Goal: Book appointment/travel/reservation

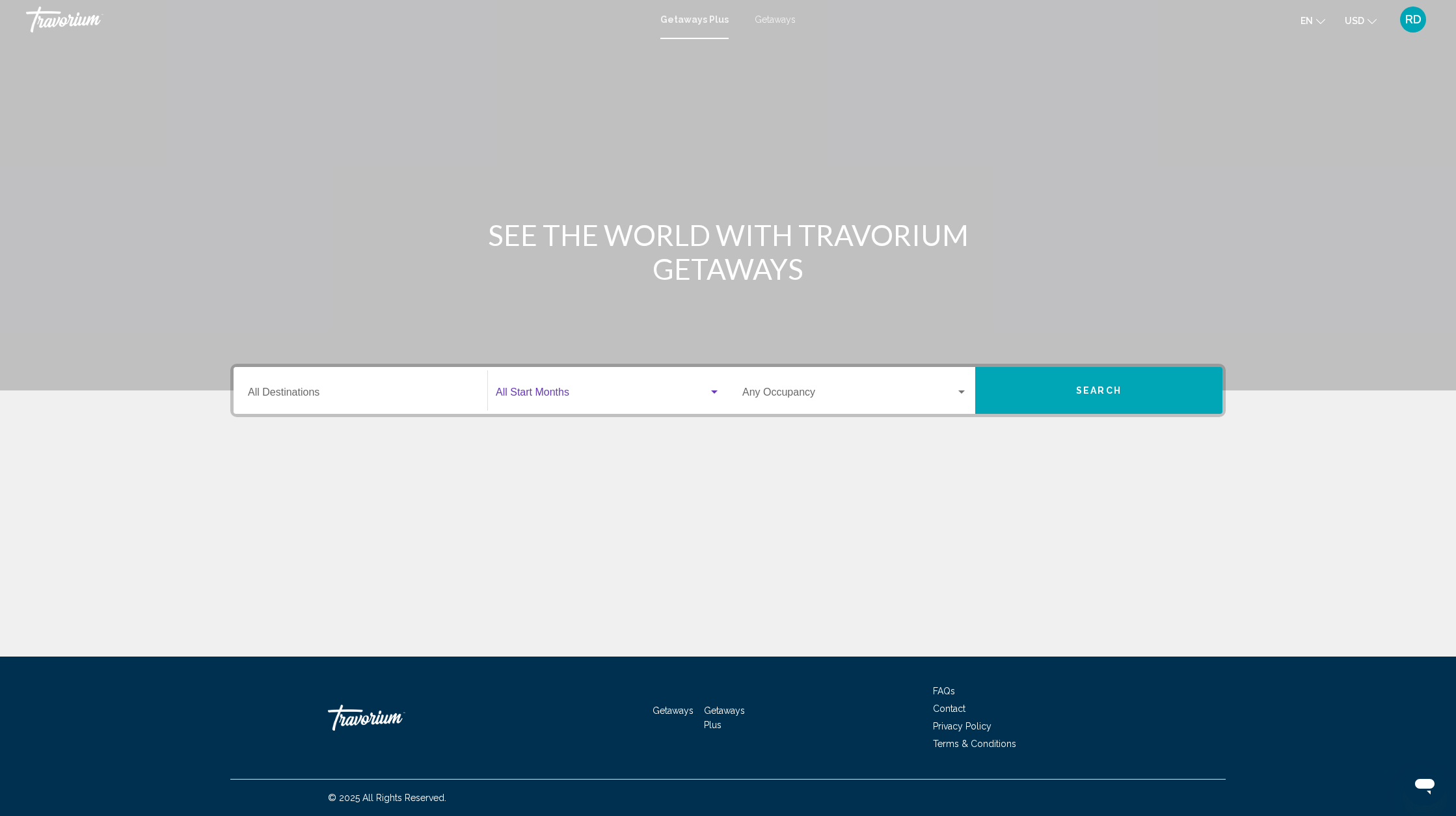
click at [568, 393] on span "Search widget" at bounding box center [602, 395] width 213 height 12
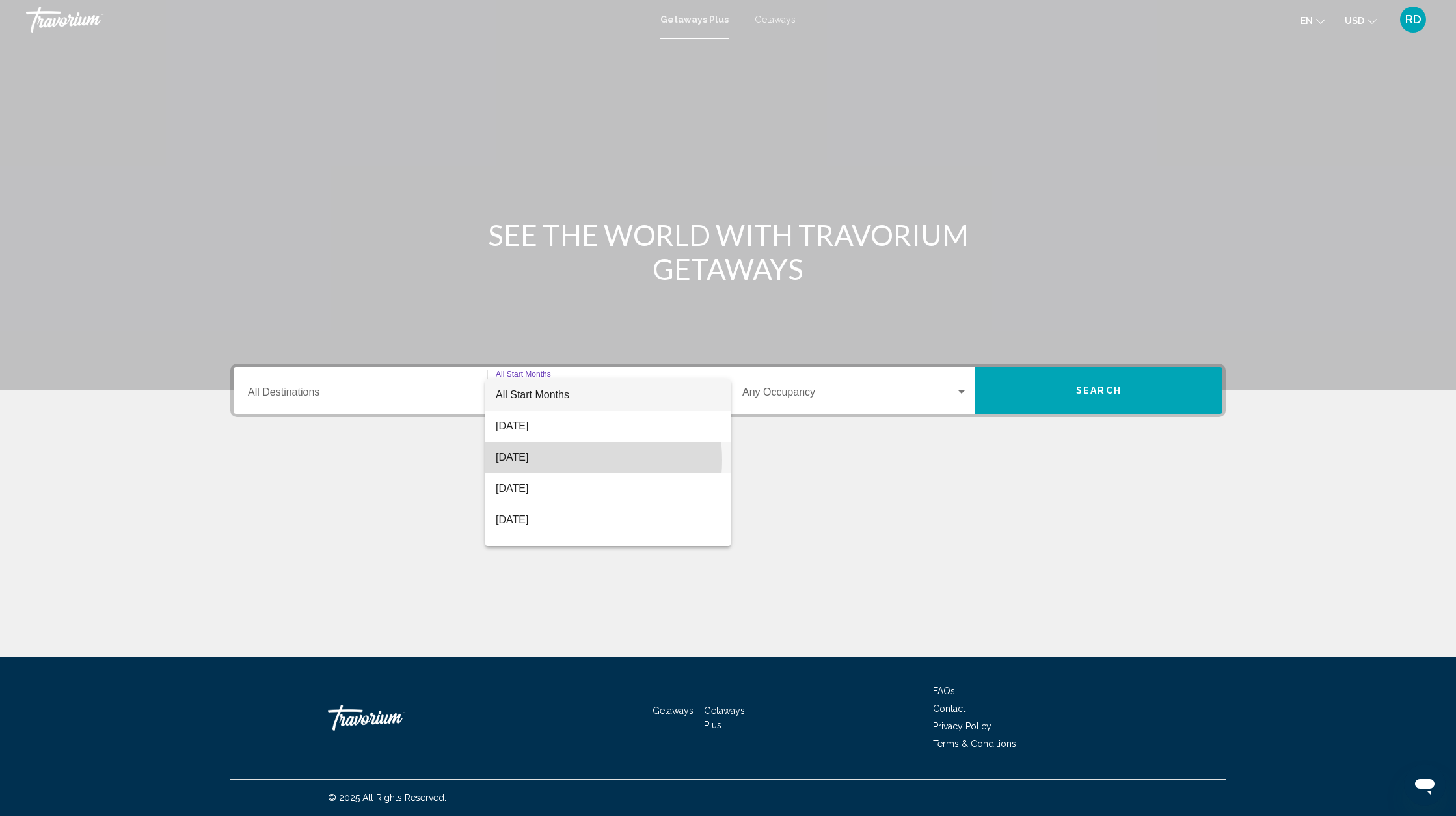
click at [568, 460] on span "[DATE]" at bounding box center [608, 457] width 225 height 31
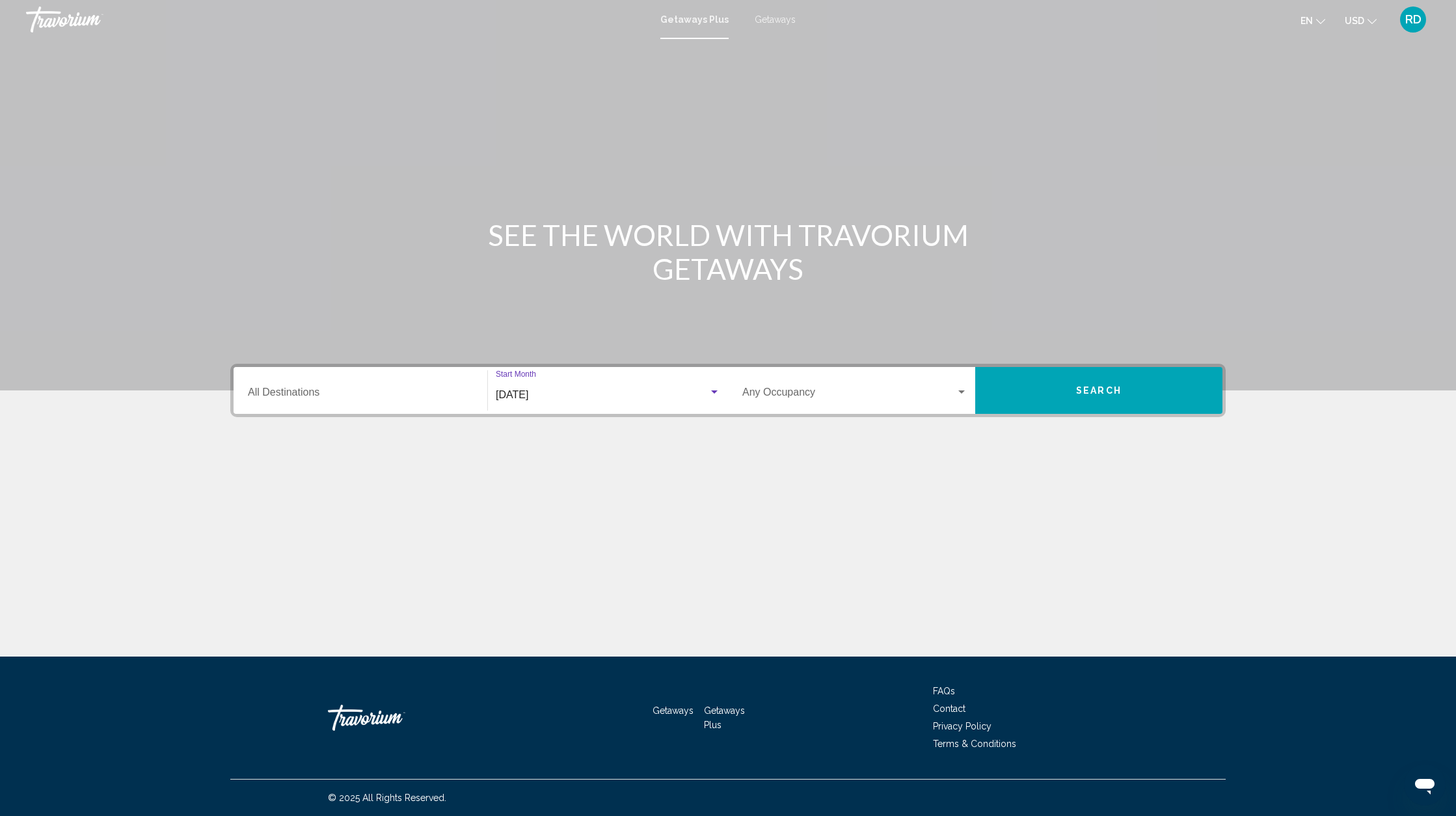
click at [793, 396] on span "Search widget" at bounding box center [849, 395] width 213 height 12
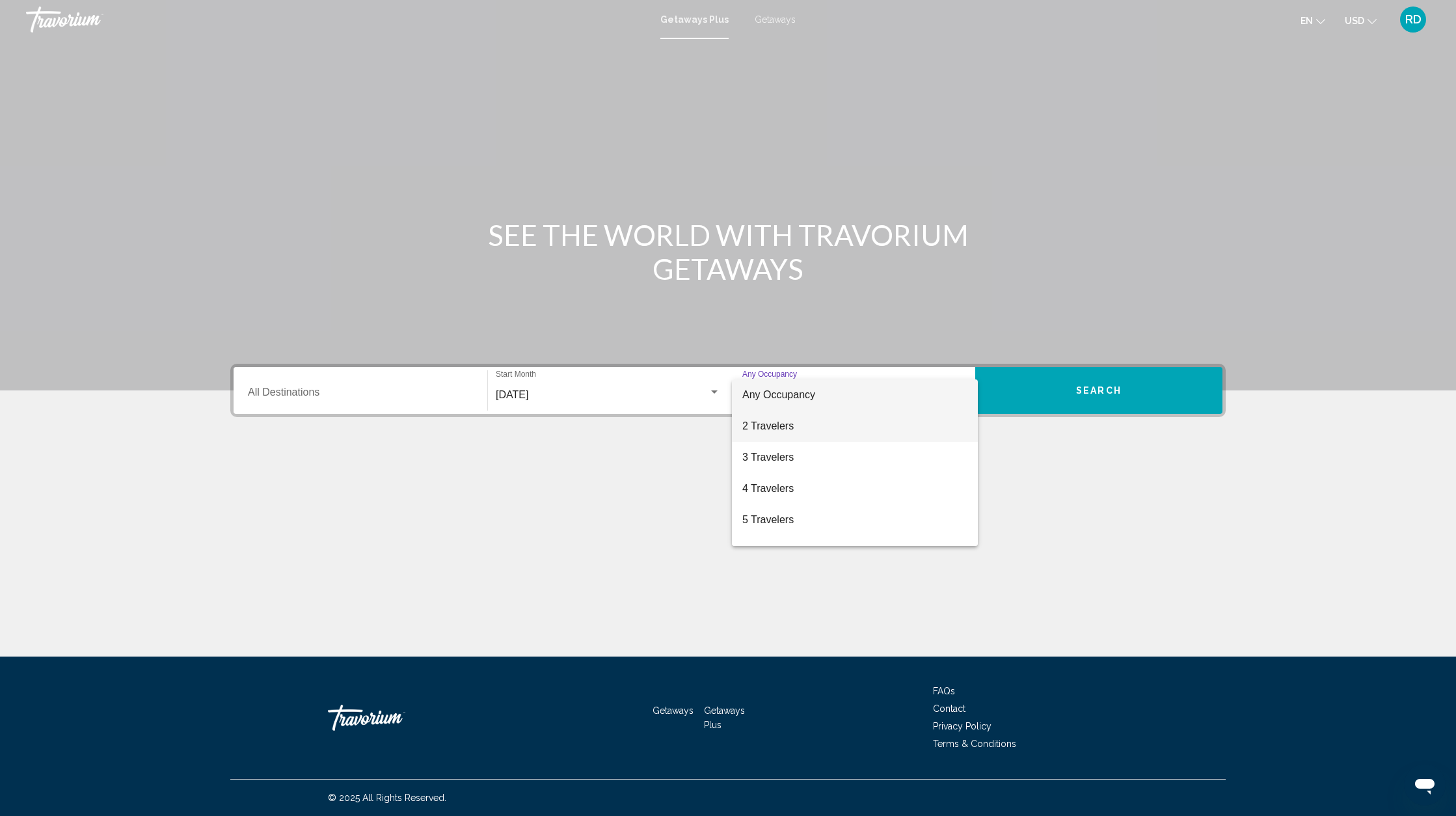
click at [777, 429] on span "2 Travelers" at bounding box center [856, 426] width 225 height 31
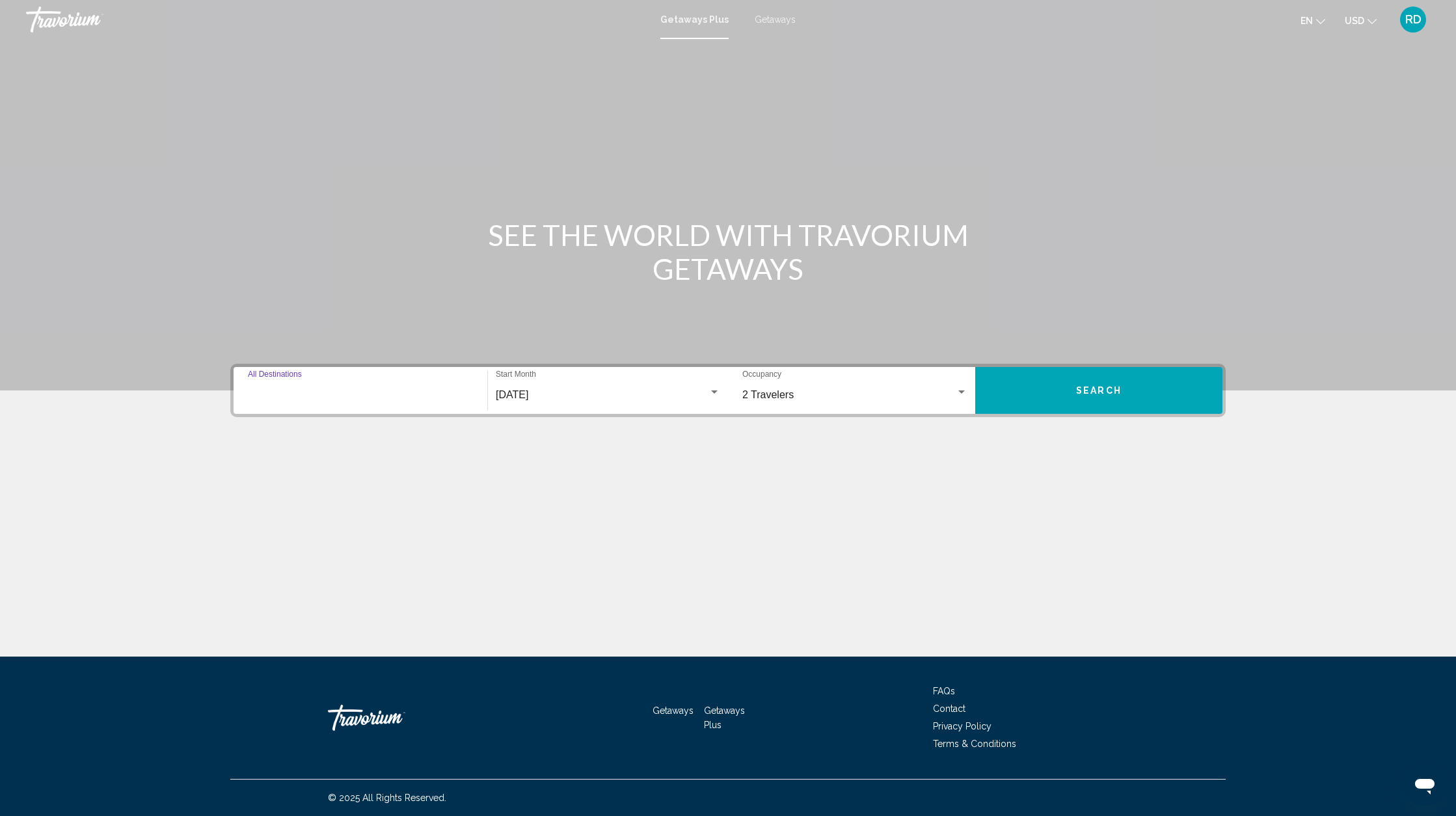
click at [310, 392] on input "Destination All Destinations" at bounding box center [360, 395] width 225 height 12
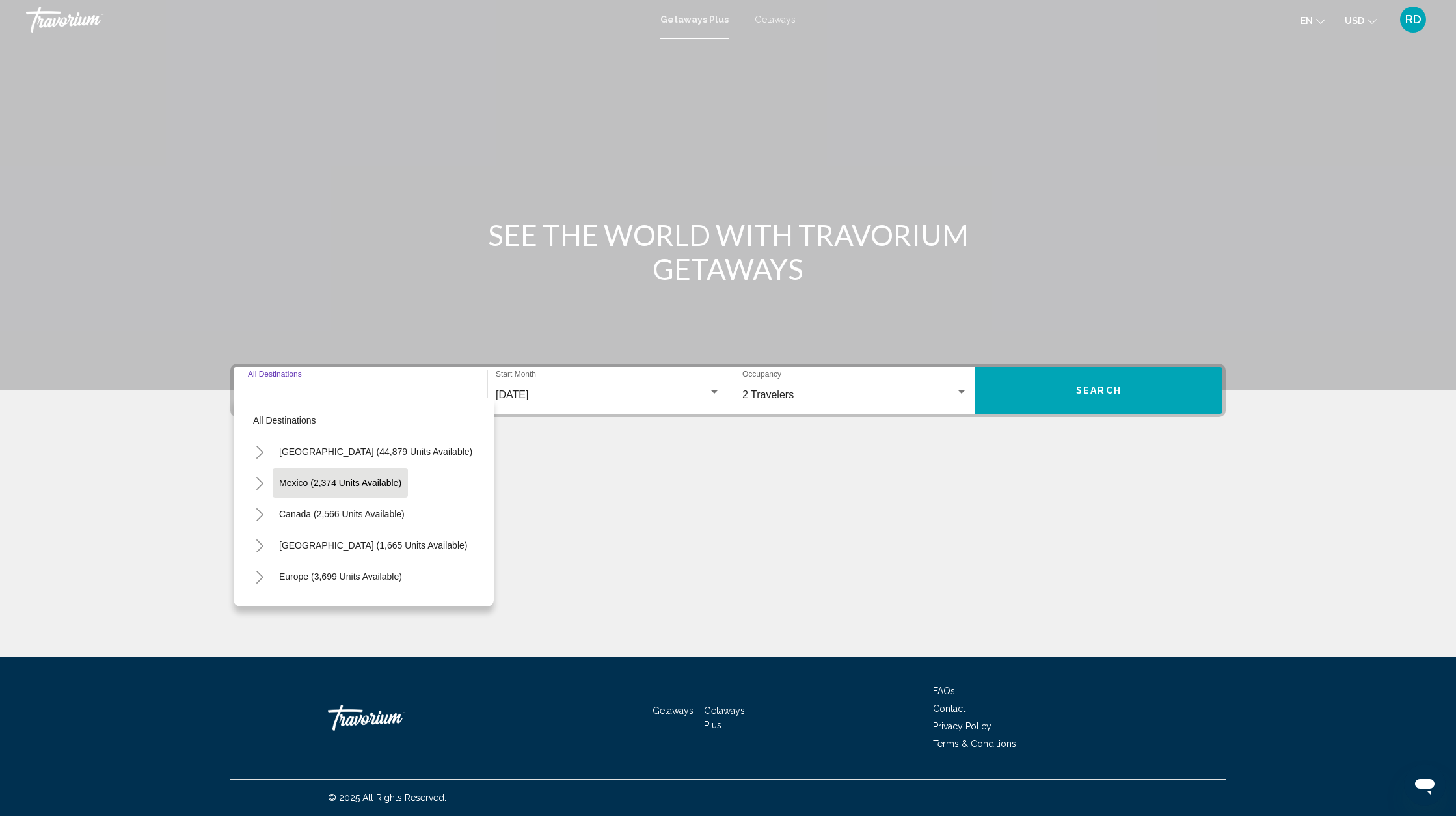
click at [335, 489] on button "Mexico (2,374 units available)" at bounding box center [340, 483] width 136 height 30
type input "**********"
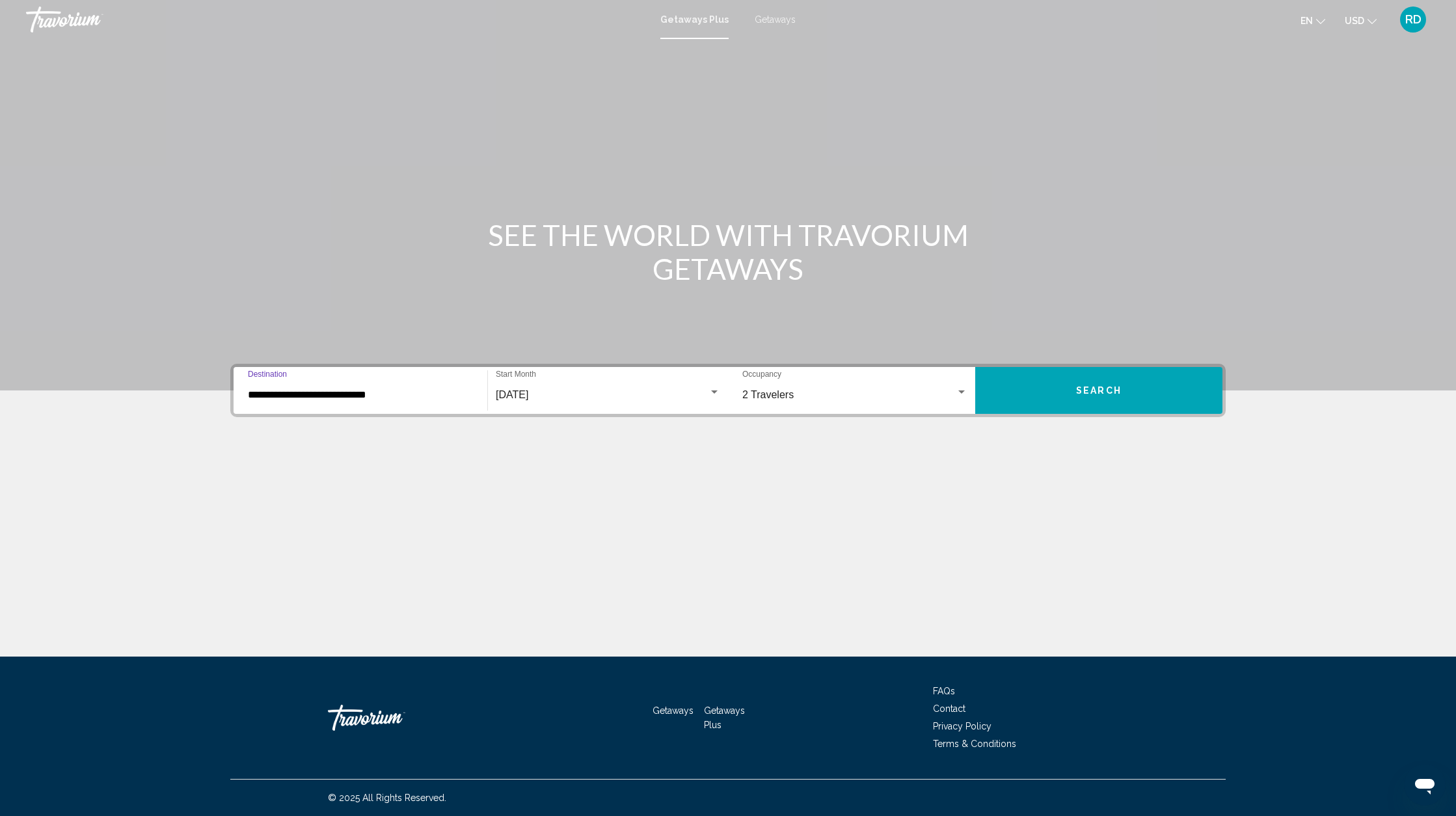
click at [1064, 391] on button "Search" at bounding box center [1099, 390] width 248 height 47
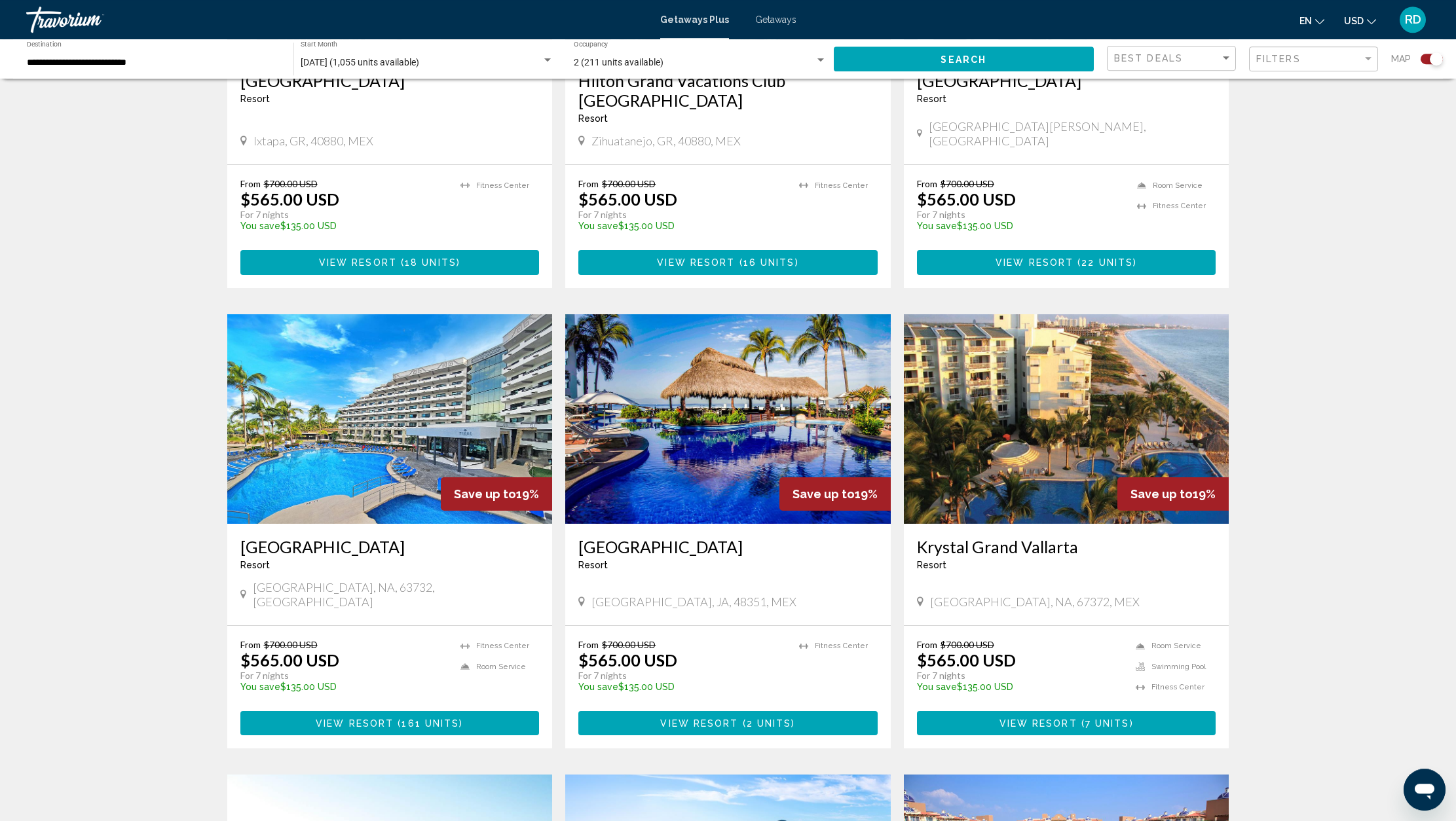
scroll to position [1174, 0]
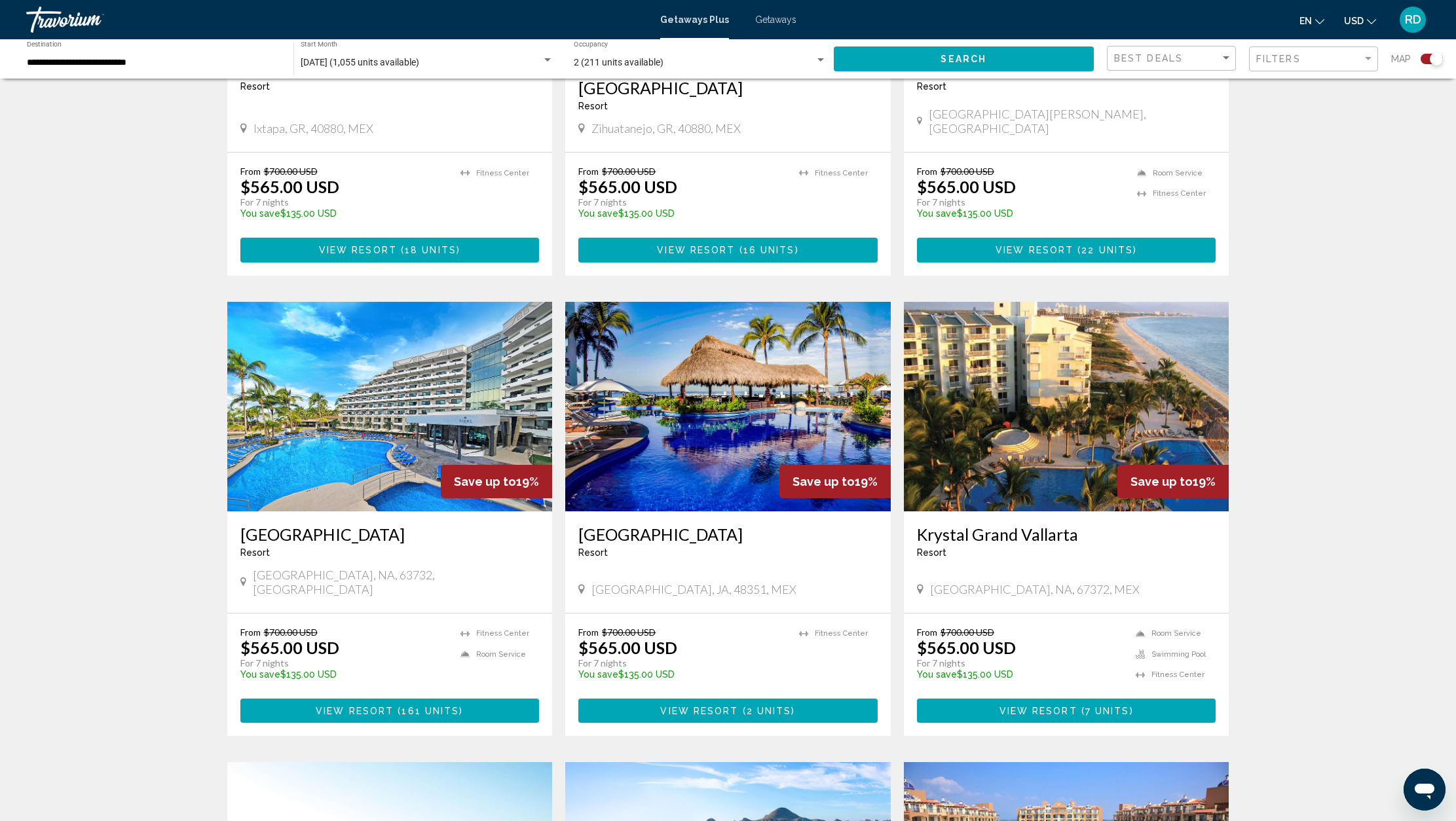
click at [1368, 24] on button "USD USD ($) MXN (Mex$) CAD (Can$) GBP (£) EUR (€) AUD (A$) NZD (NZ$) CNY (CN¥)" at bounding box center [1359, 20] width 32 height 19
click at [1326, 84] on button "CAD (Can$)" at bounding box center [1333, 86] width 66 height 17
click at [953, 58] on span "Search" at bounding box center [963, 60] width 46 height 11
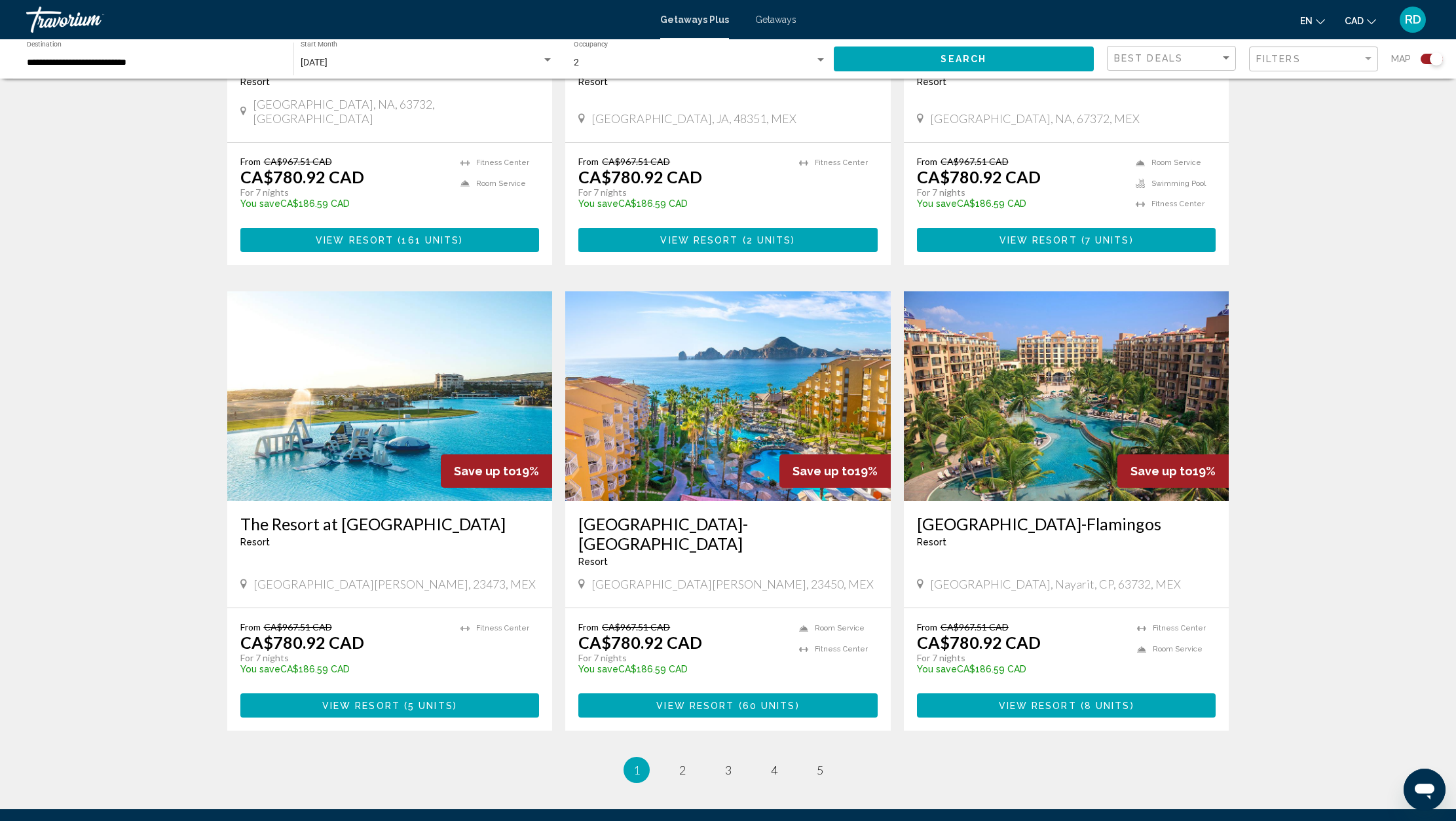
scroll to position [1718, 0]
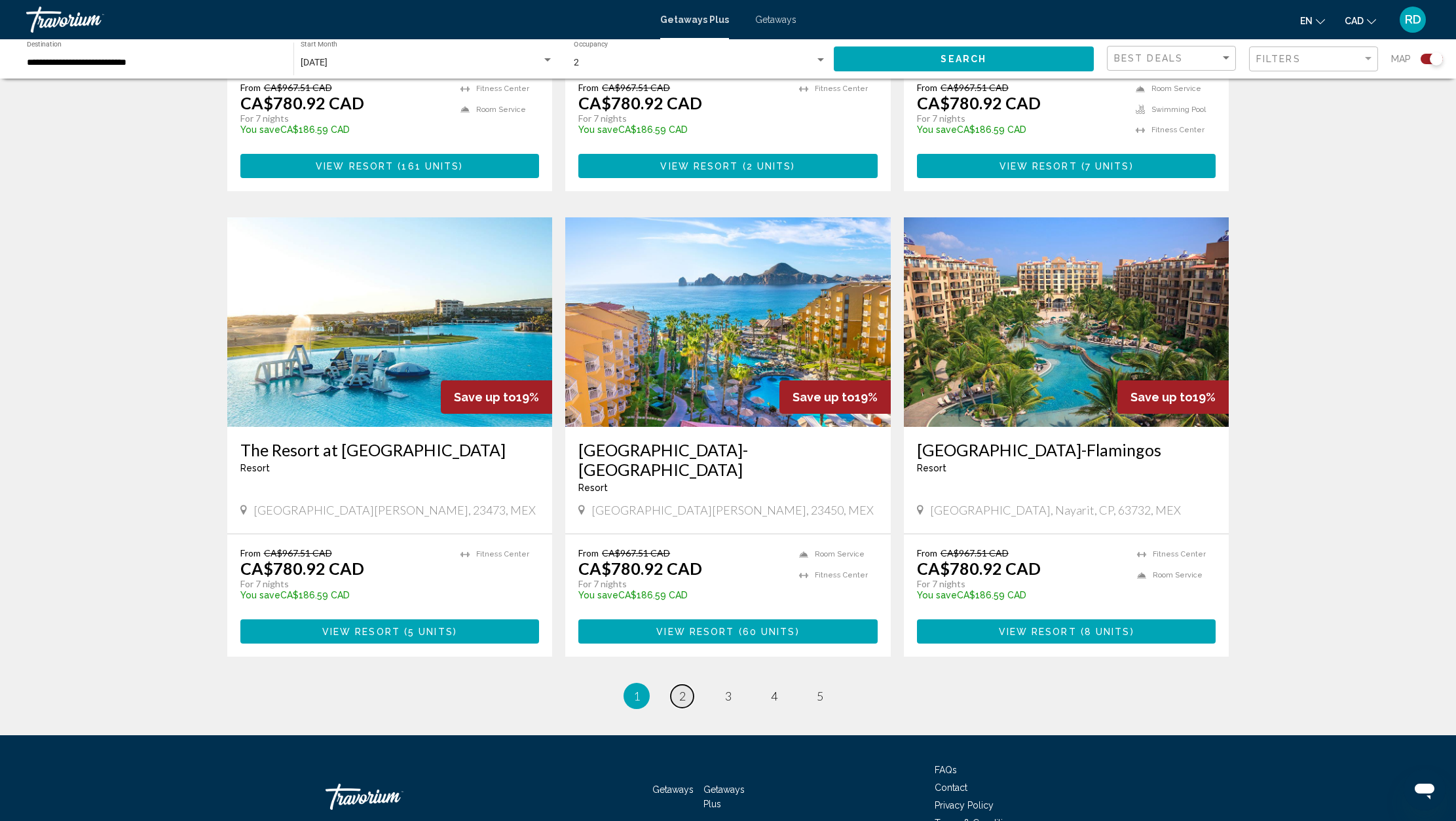
click at [682, 689] on span "2" at bounding box center [682, 695] width 7 height 14
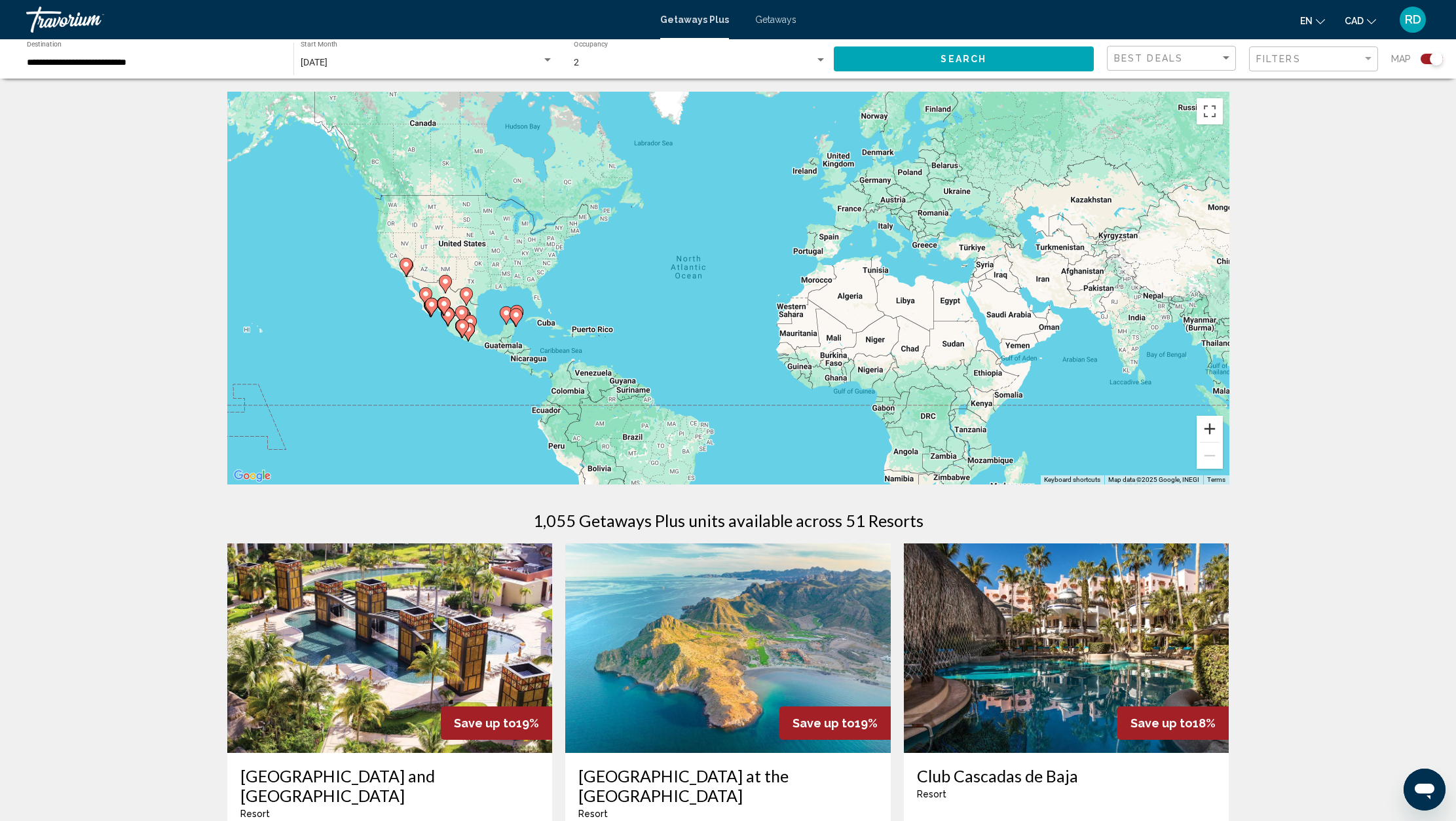
click at [1209, 433] on button "Zoom in" at bounding box center [1209, 429] width 26 height 26
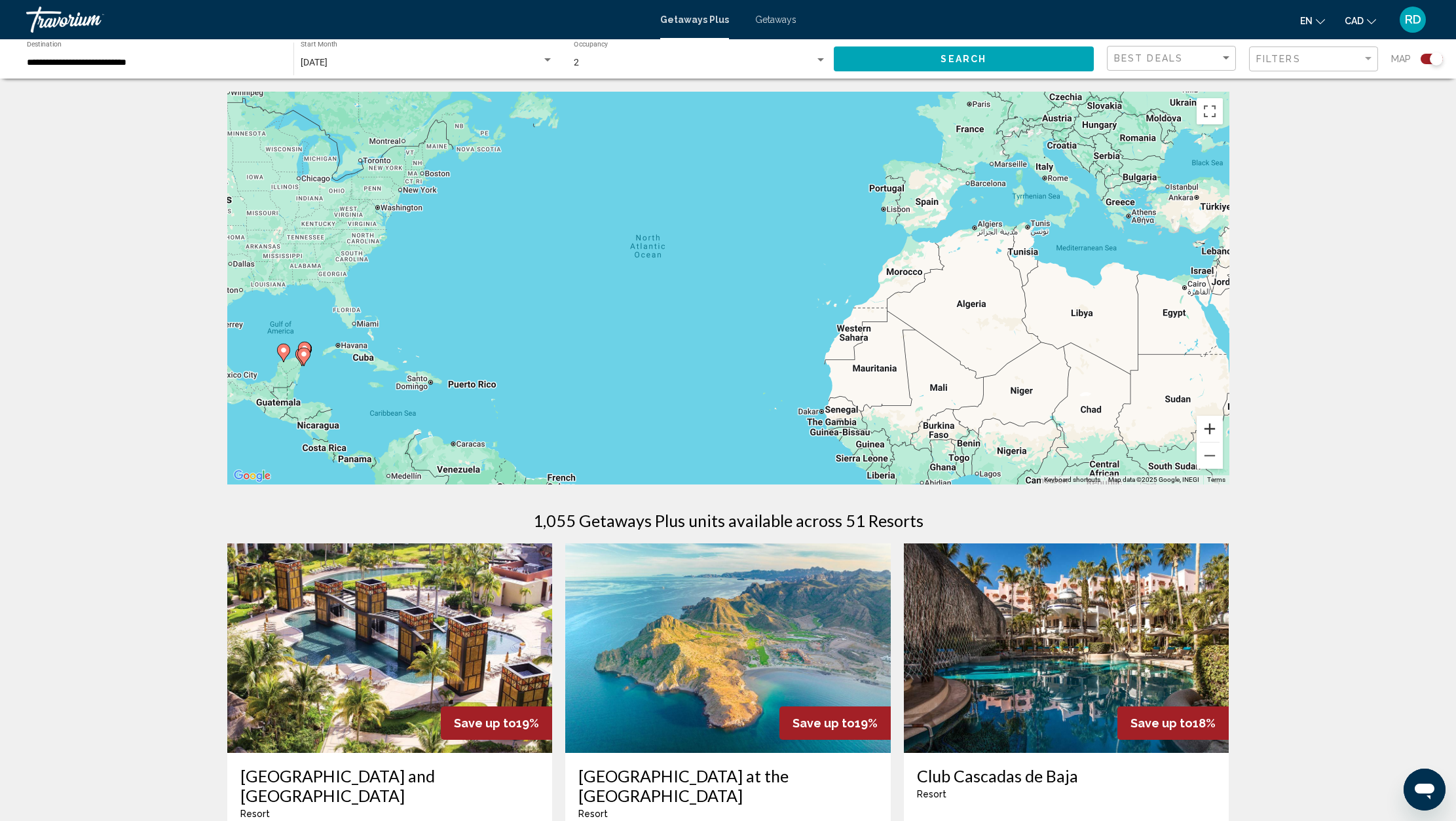
click at [1209, 433] on button "Zoom in" at bounding box center [1209, 429] width 26 height 26
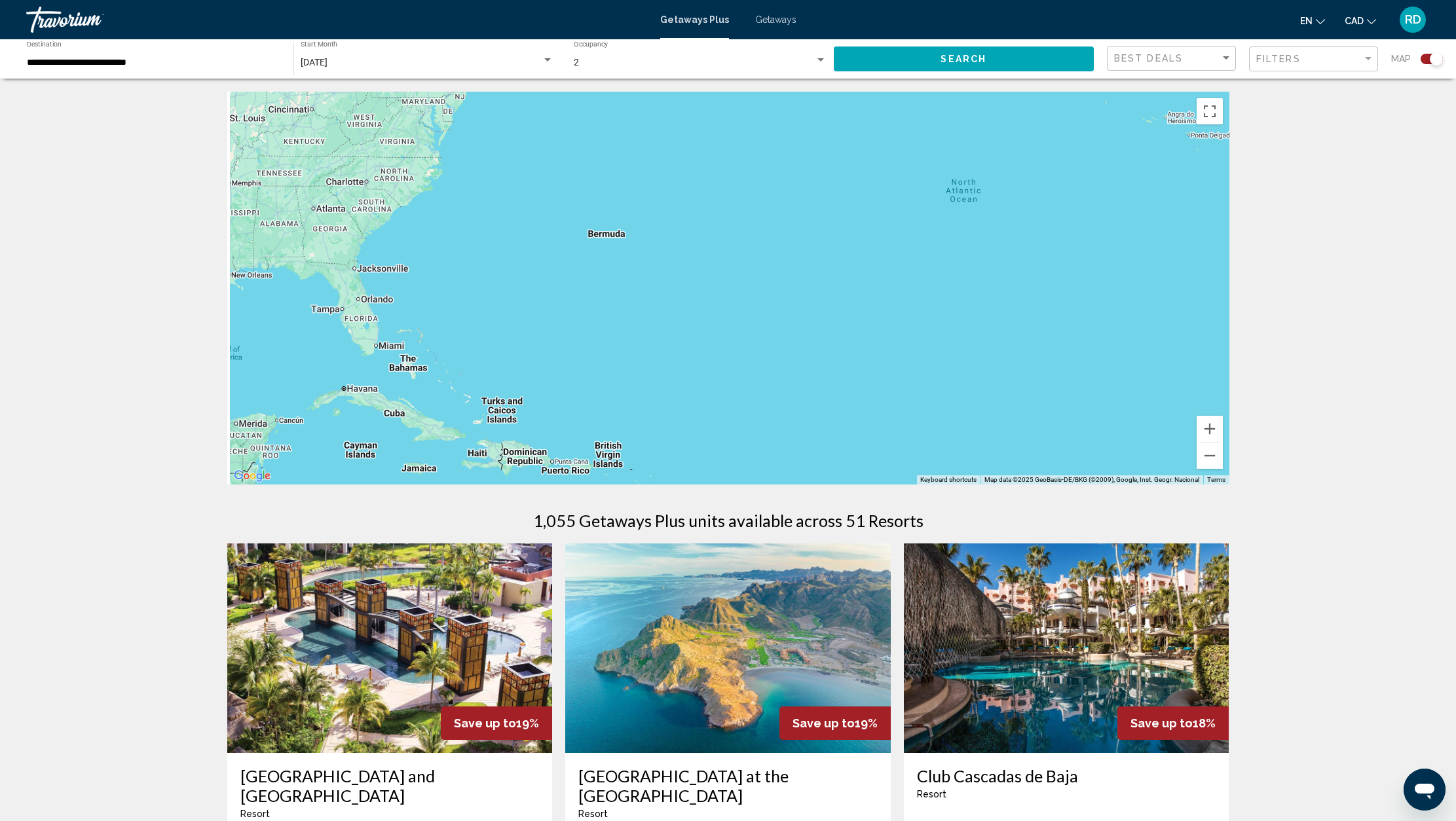
drag, startPoint x: 610, startPoint y: 375, endPoint x: 959, endPoint y: 382, distance: 349.1
click at [1027, 359] on div "Main content" at bounding box center [728, 288] width 1002 height 393
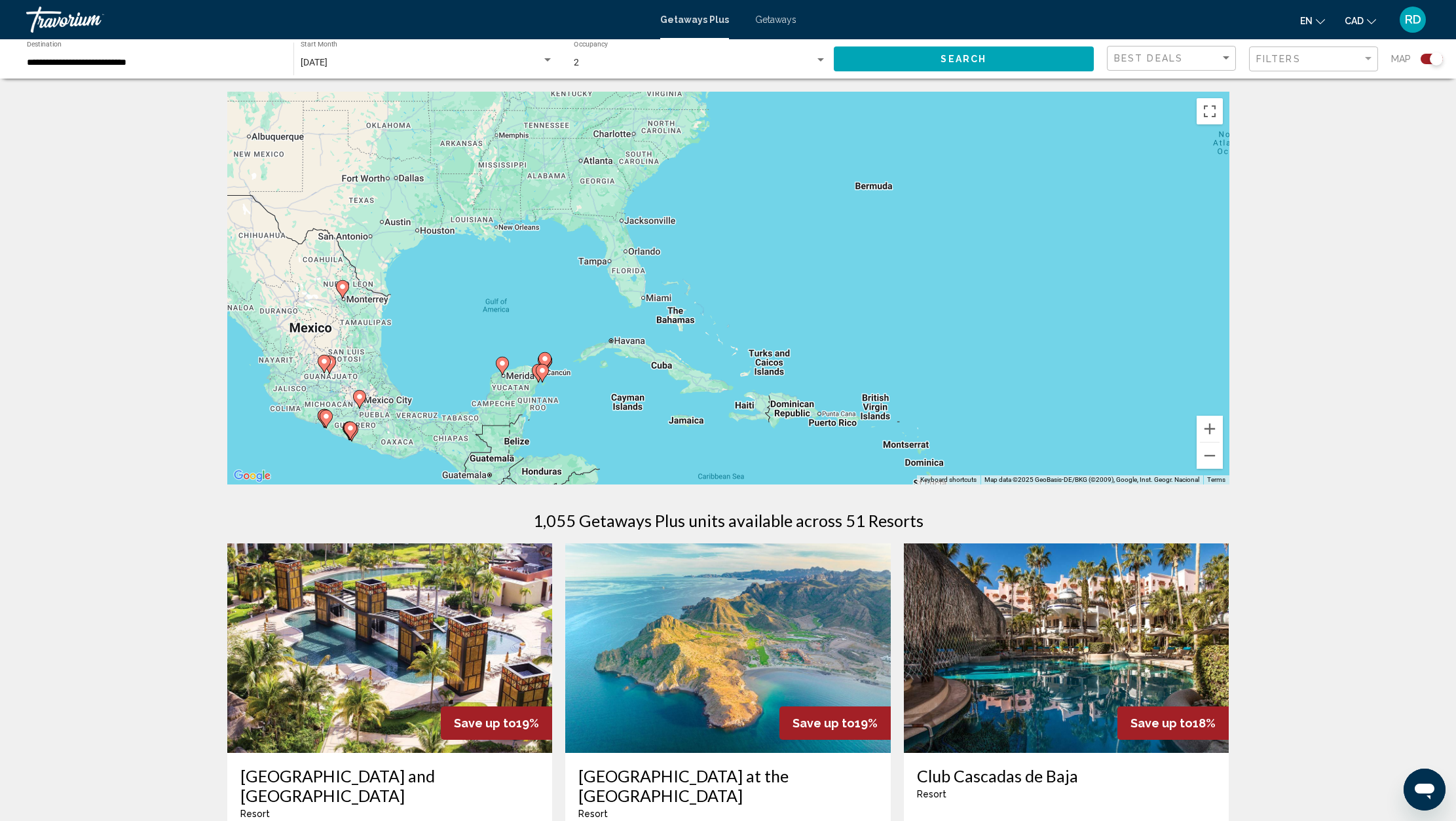
drag, startPoint x: 651, startPoint y: 384, endPoint x: 868, endPoint y: 348, distance: 220.0
click at [868, 348] on div "To activate drag with keyboard, press Alt + Enter. Once in keyboard drag state,…" at bounding box center [728, 288] width 1002 height 393
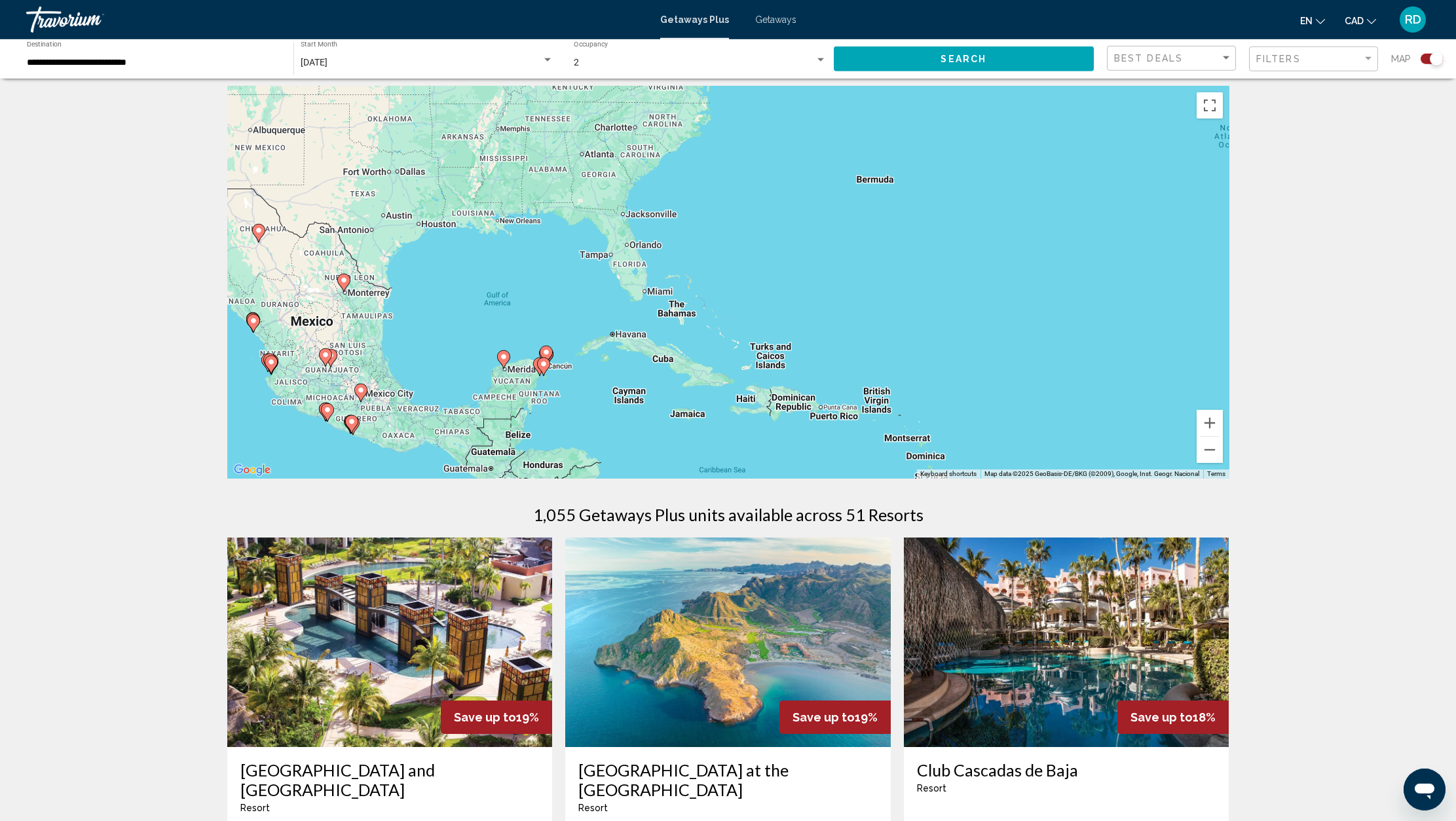
scroll to position [11, 0]
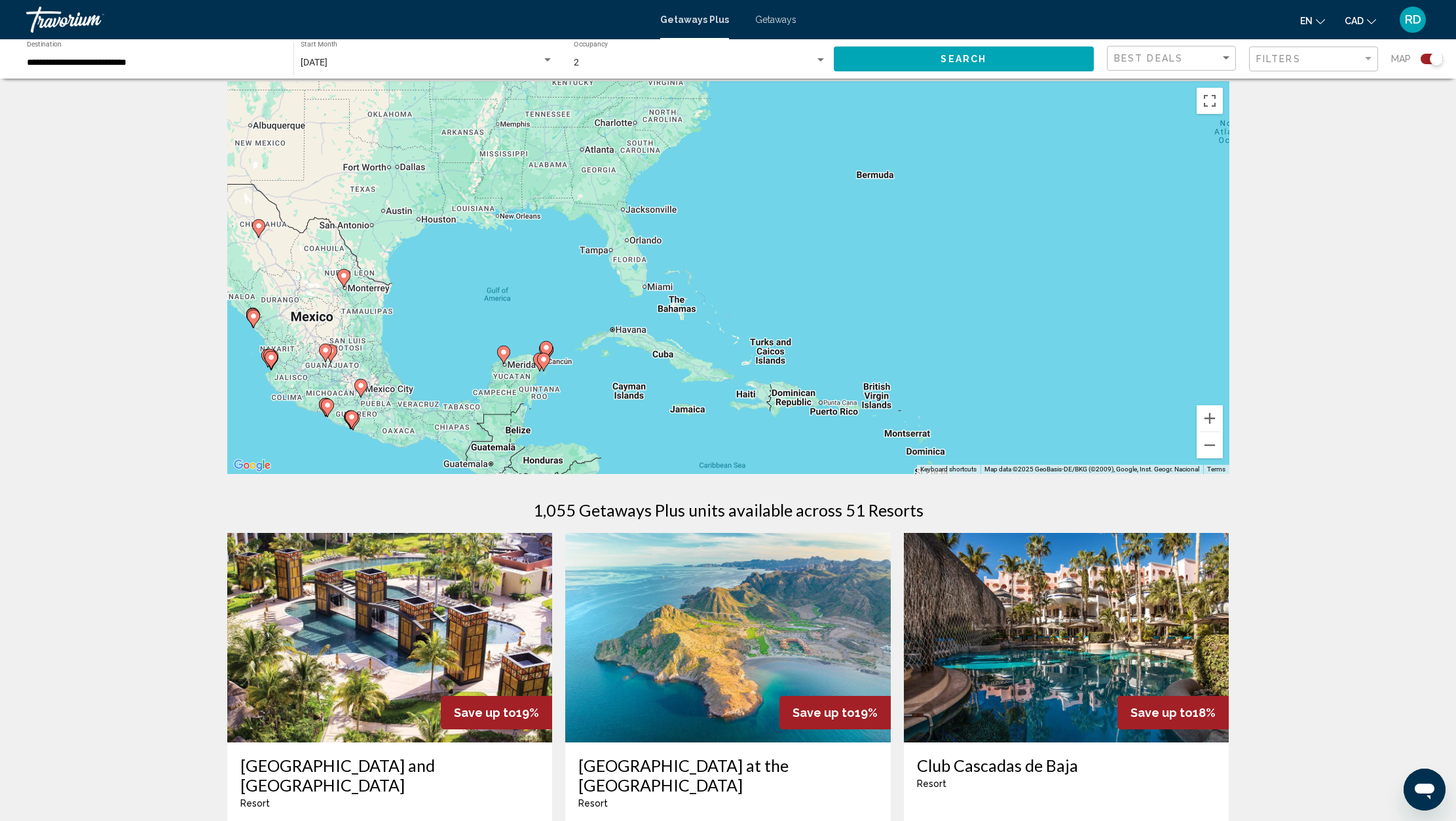
click at [545, 364] on icon "Main content" at bounding box center [543, 362] width 12 height 17
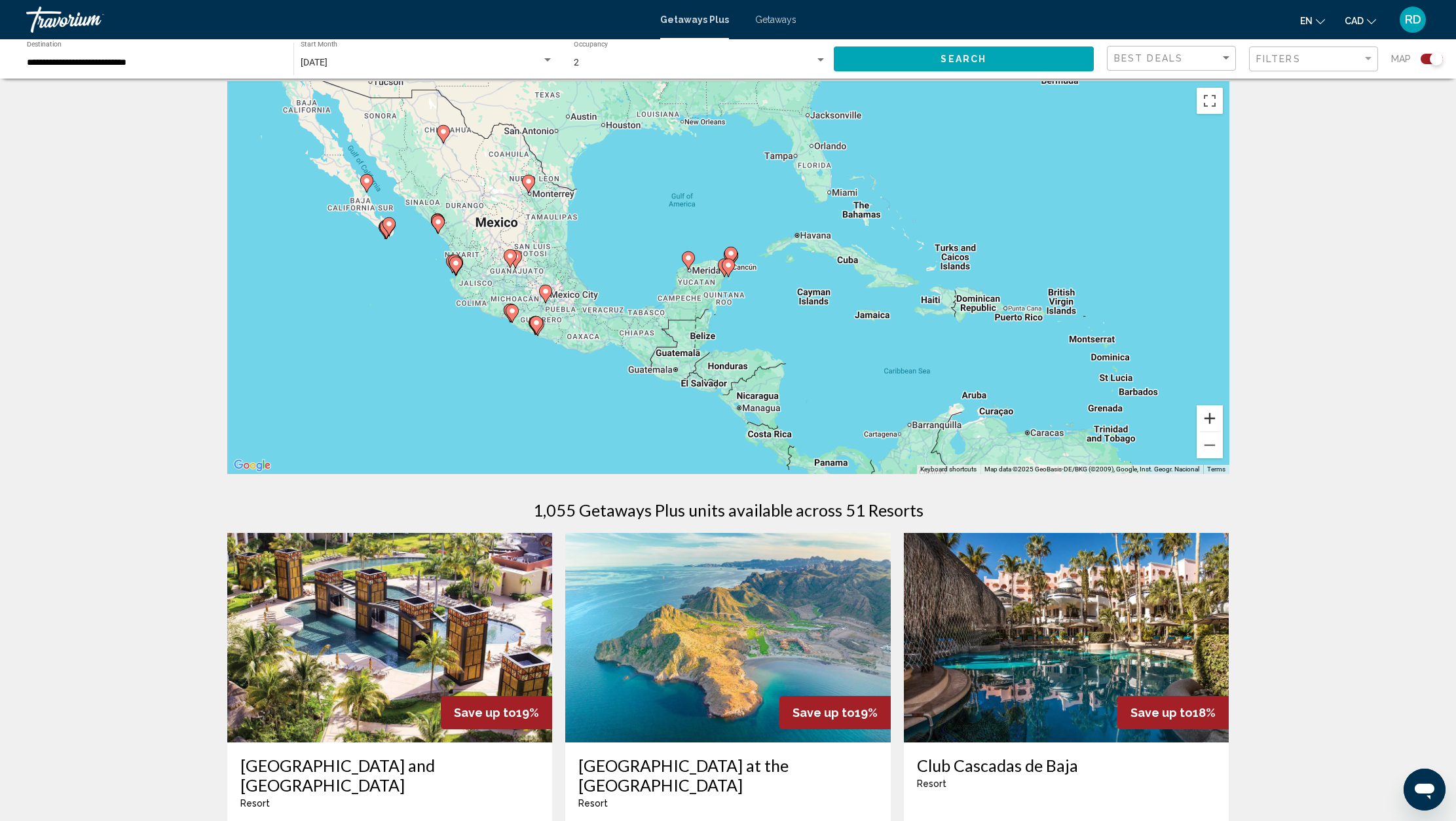
click at [1209, 416] on button "Zoom in" at bounding box center [1209, 419] width 26 height 26
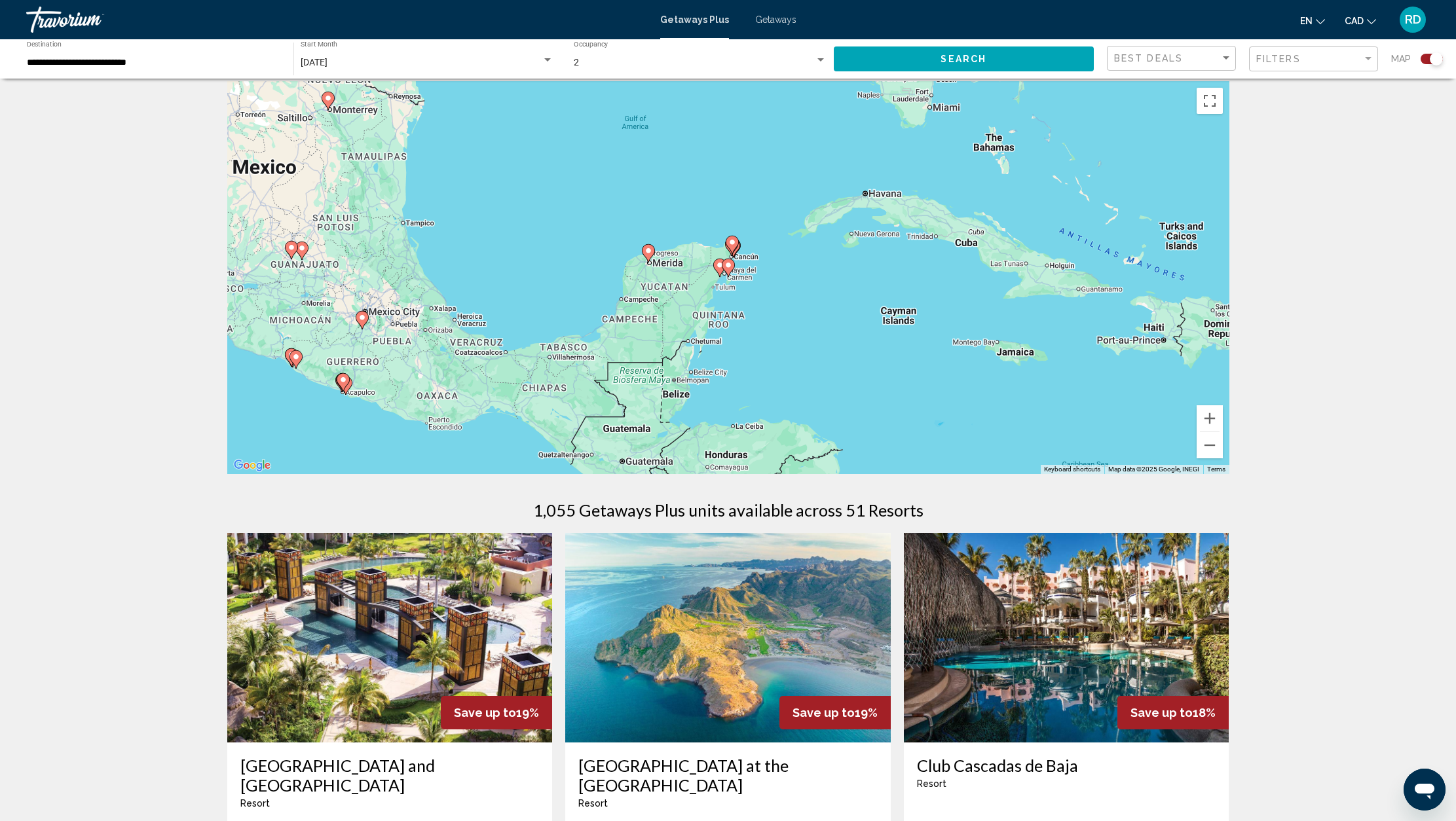
click at [735, 252] on gmp-advanced-marker "Main content" at bounding box center [733, 245] width 13 height 20
type input "**********"
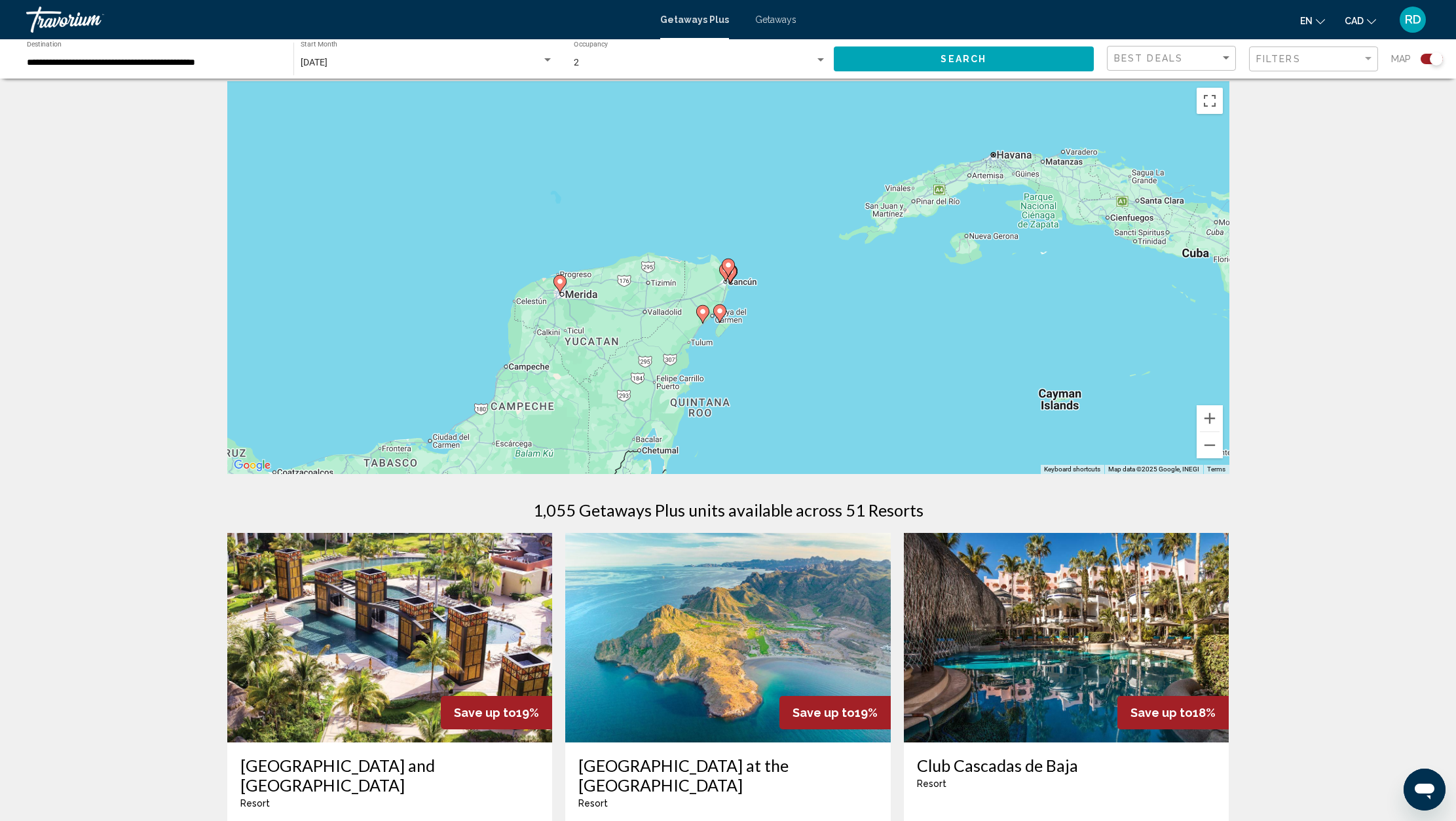
click at [733, 275] on gmp-advanced-marker "Main content" at bounding box center [728, 268] width 13 height 20
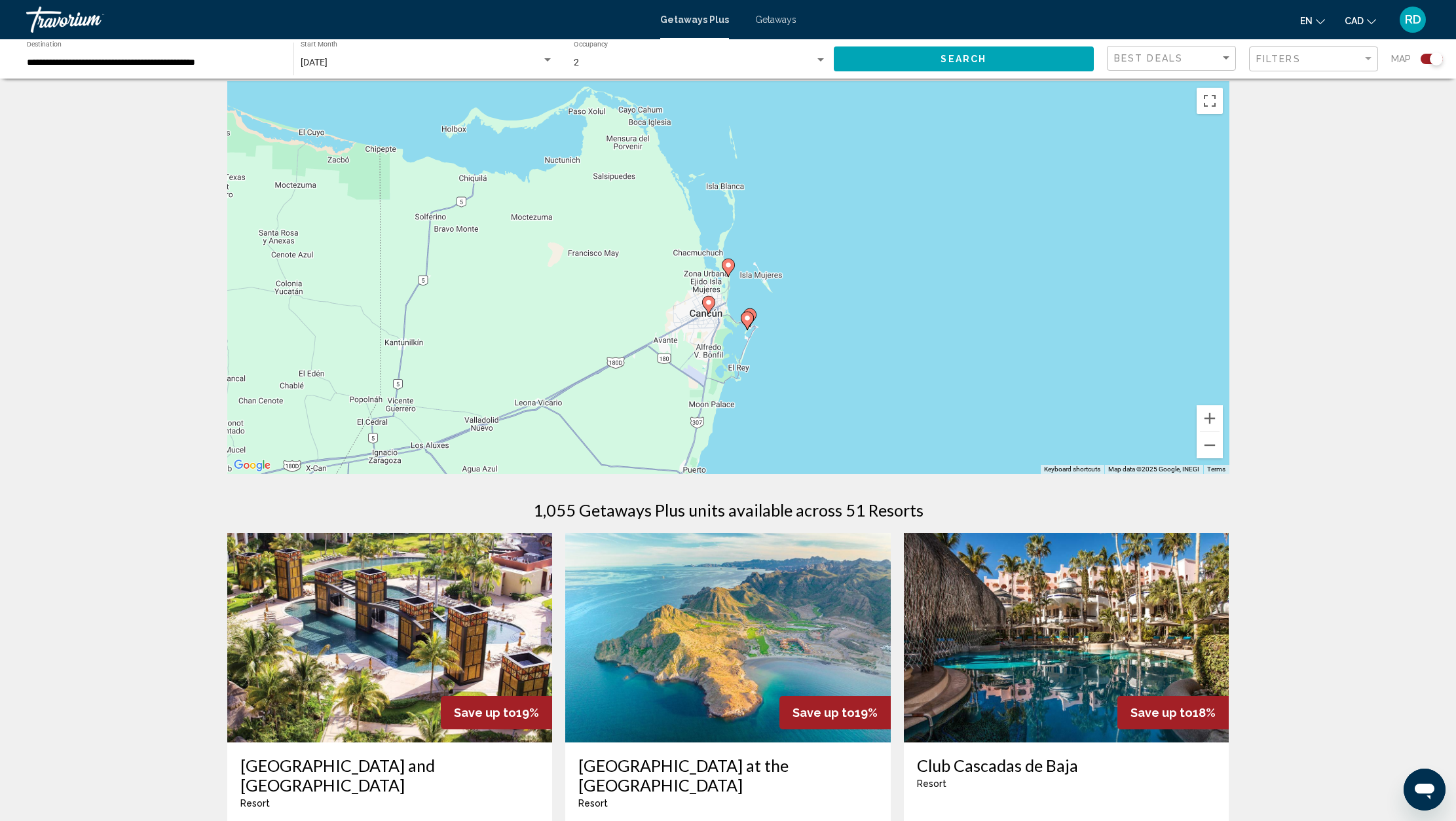
click at [747, 321] on image "Main content" at bounding box center [747, 318] width 7 height 7
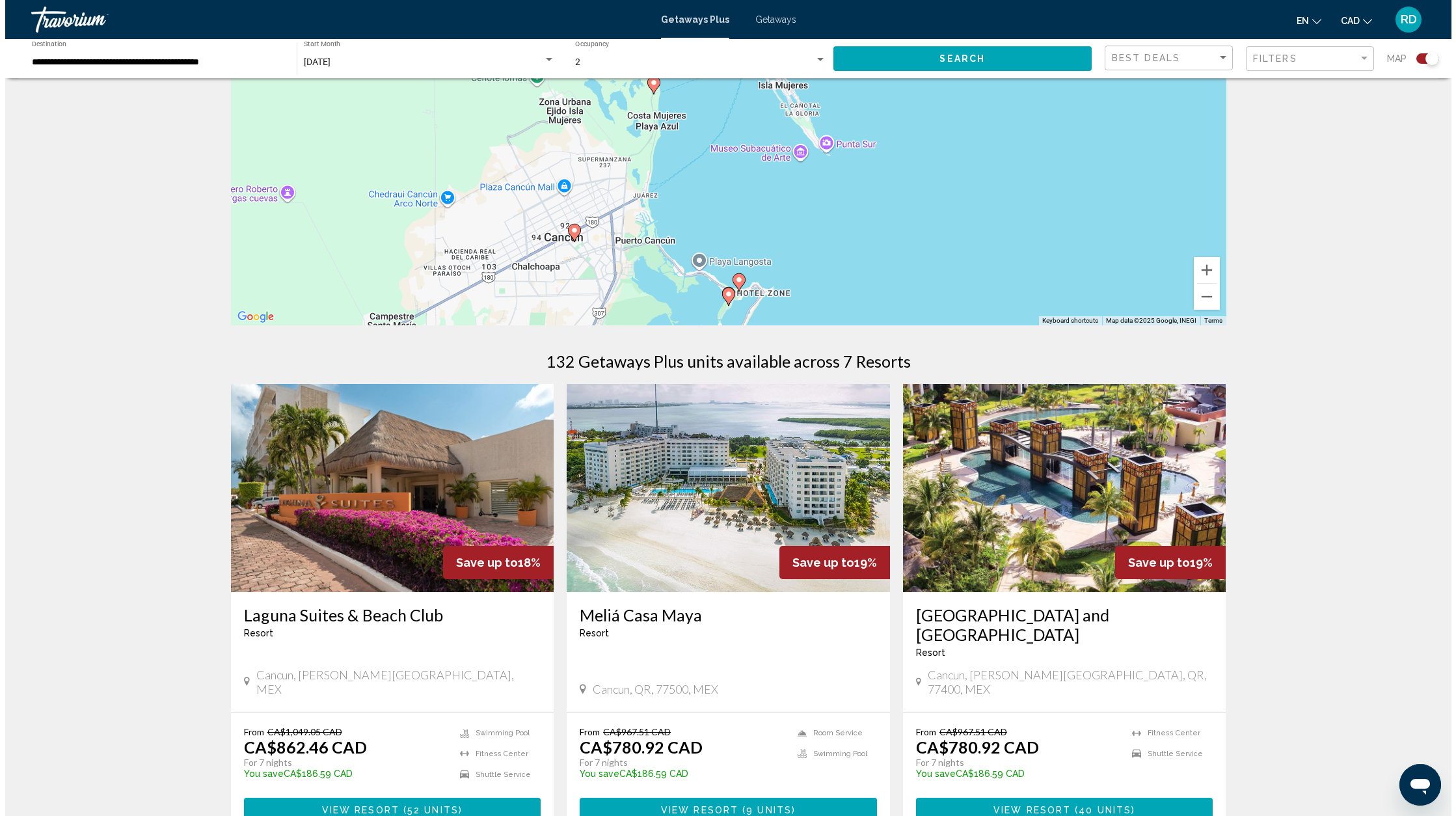
scroll to position [0, 0]
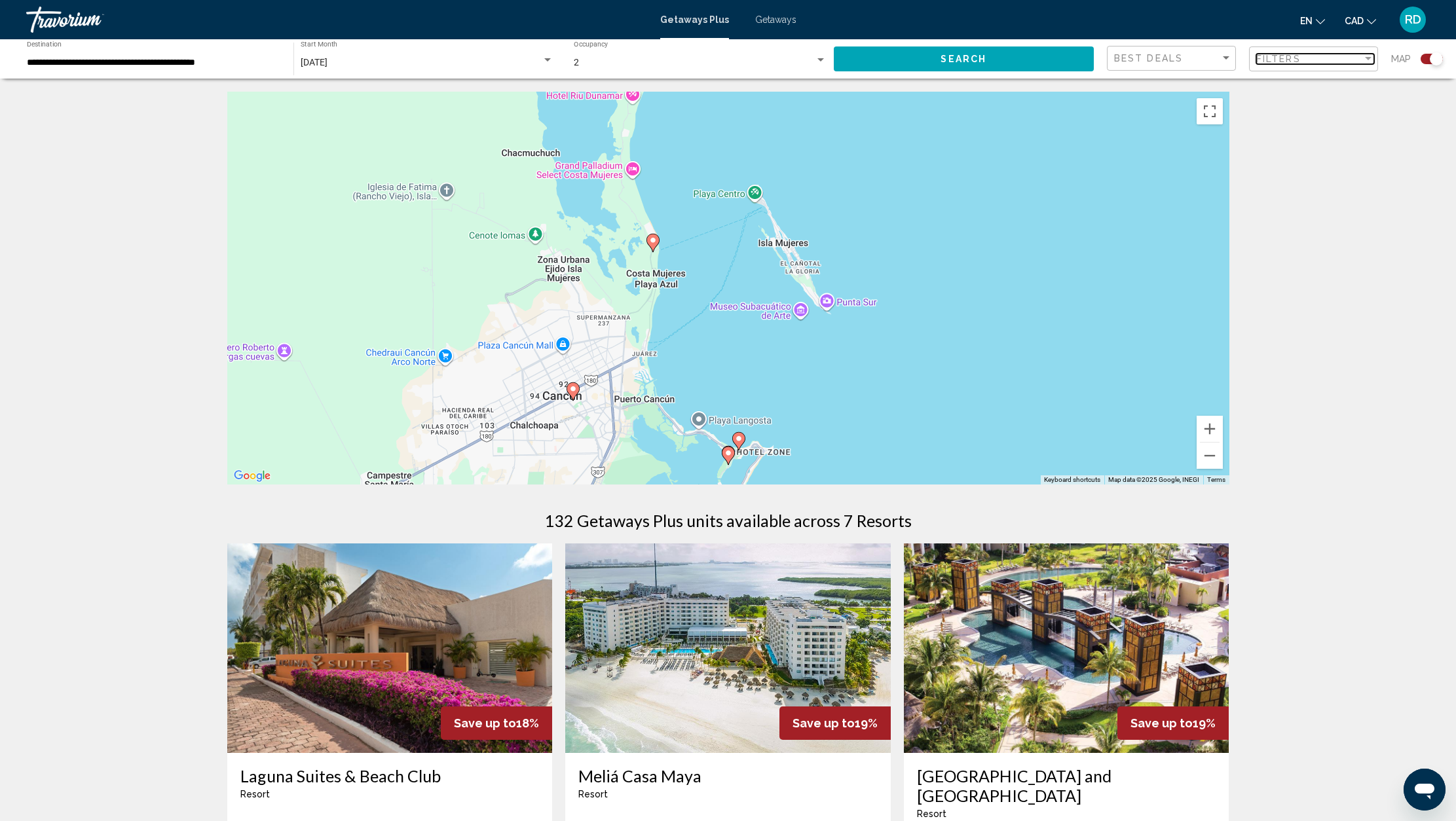
click at [1362, 58] on div "Filter" at bounding box center [1367, 59] width 12 height 11
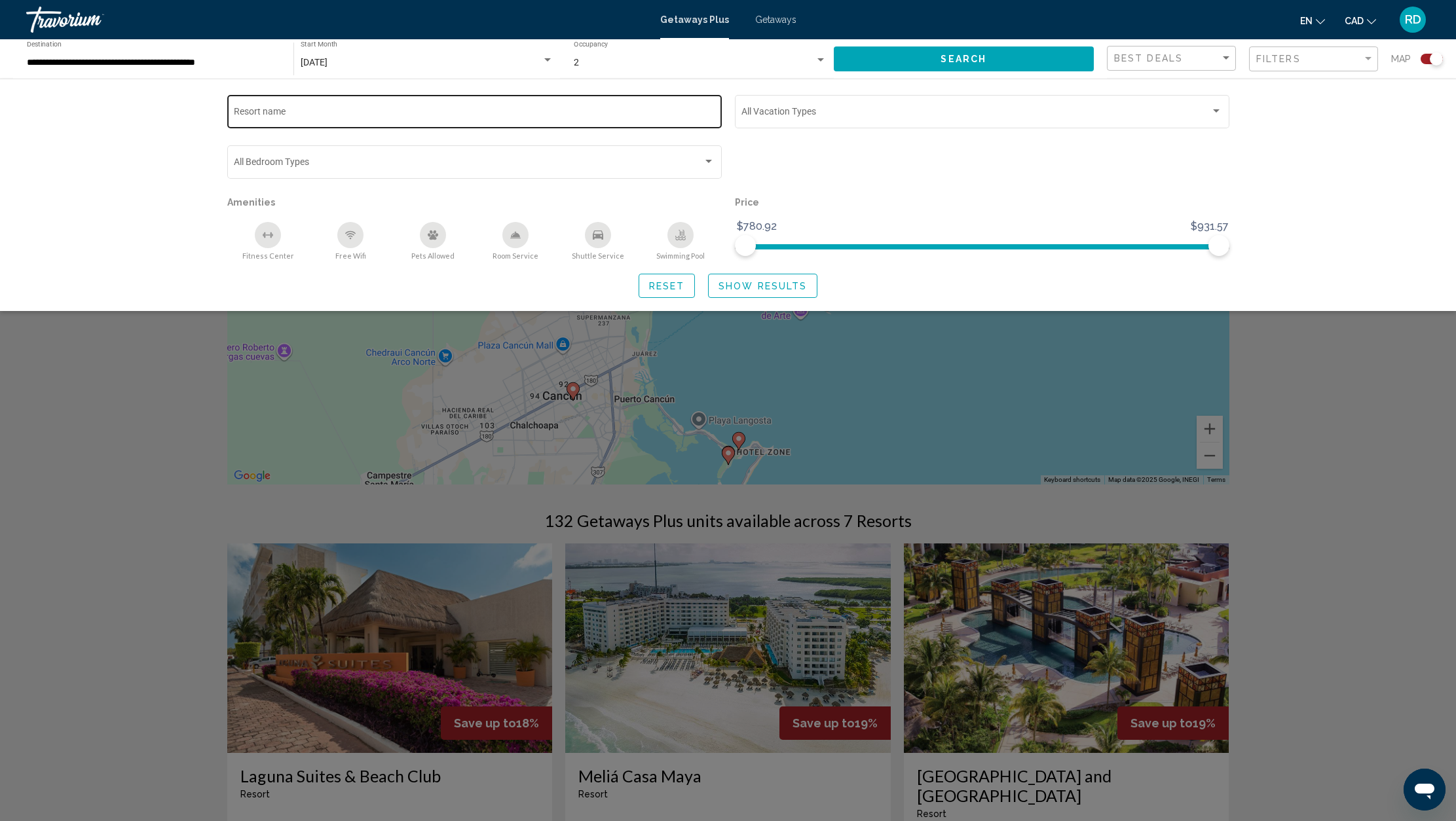
click at [334, 108] on div "Resort name" at bounding box center [473, 111] width 481 height 36
type input "*******"
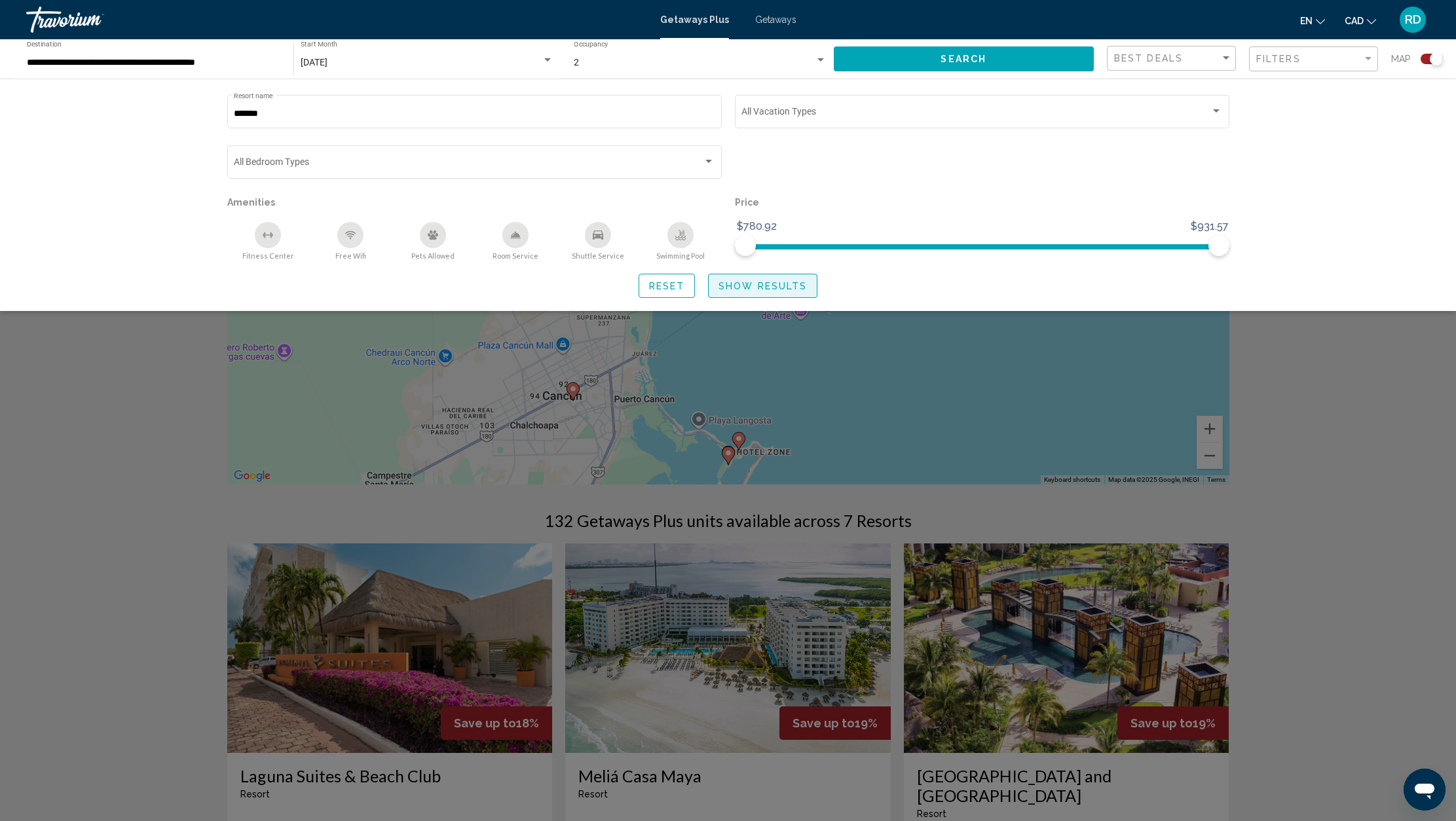
click at [770, 291] on span "Show Results" at bounding box center [762, 286] width 89 height 11
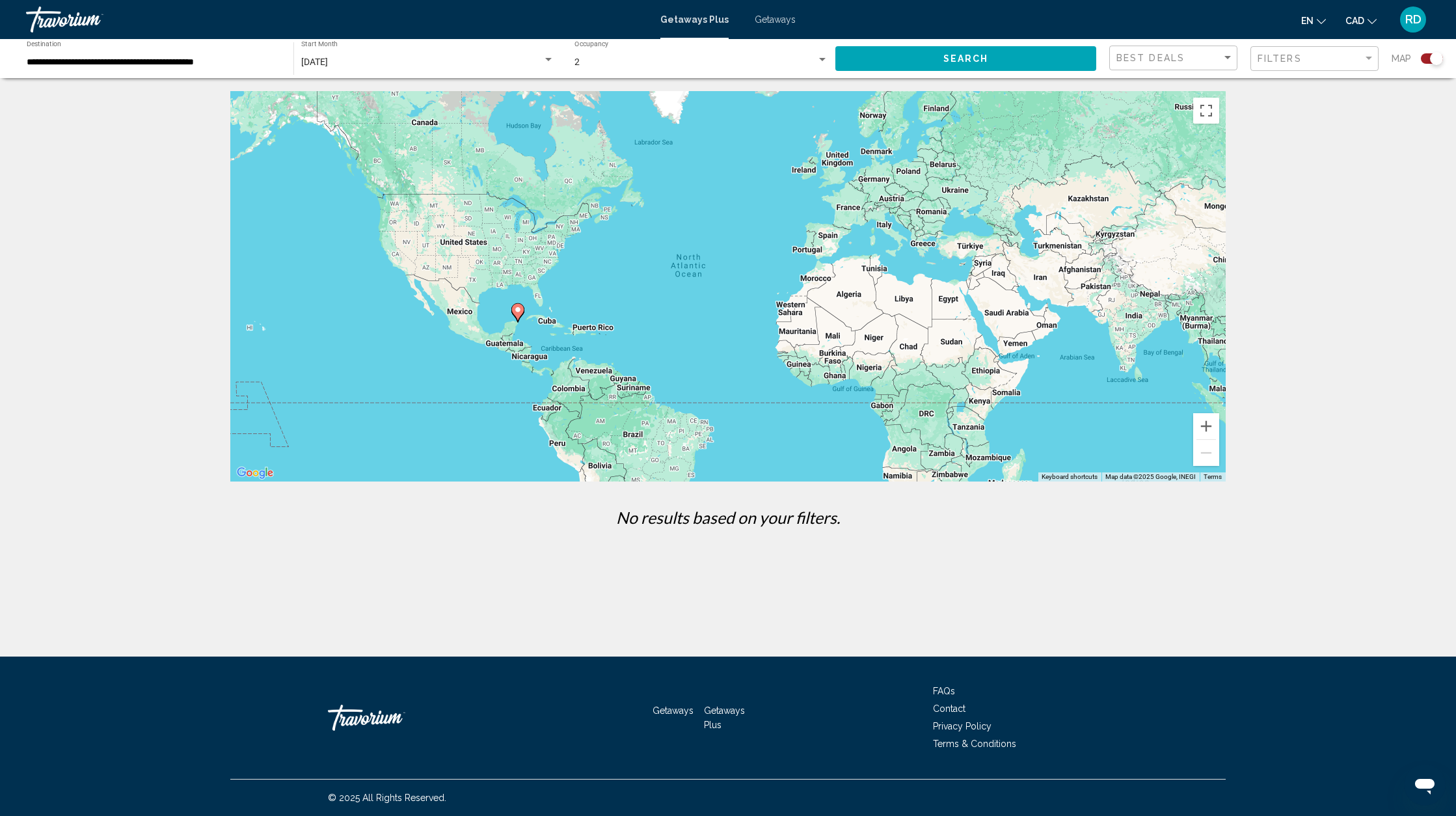
click at [549, 63] on div "Search widget" at bounding box center [549, 59] width 12 height 11
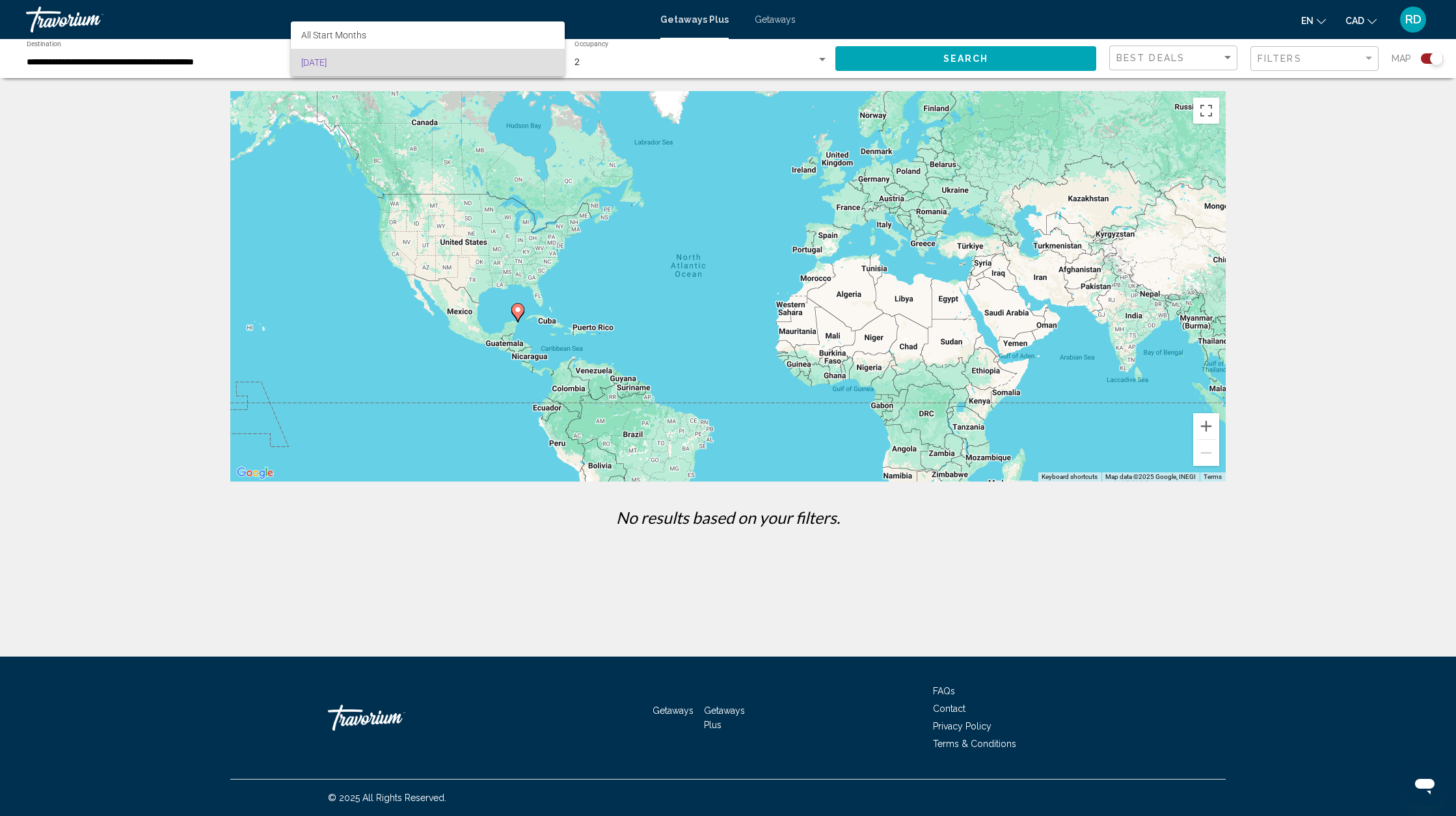
click at [366, 64] on span "September 2025" at bounding box center [428, 62] width 253 height 27
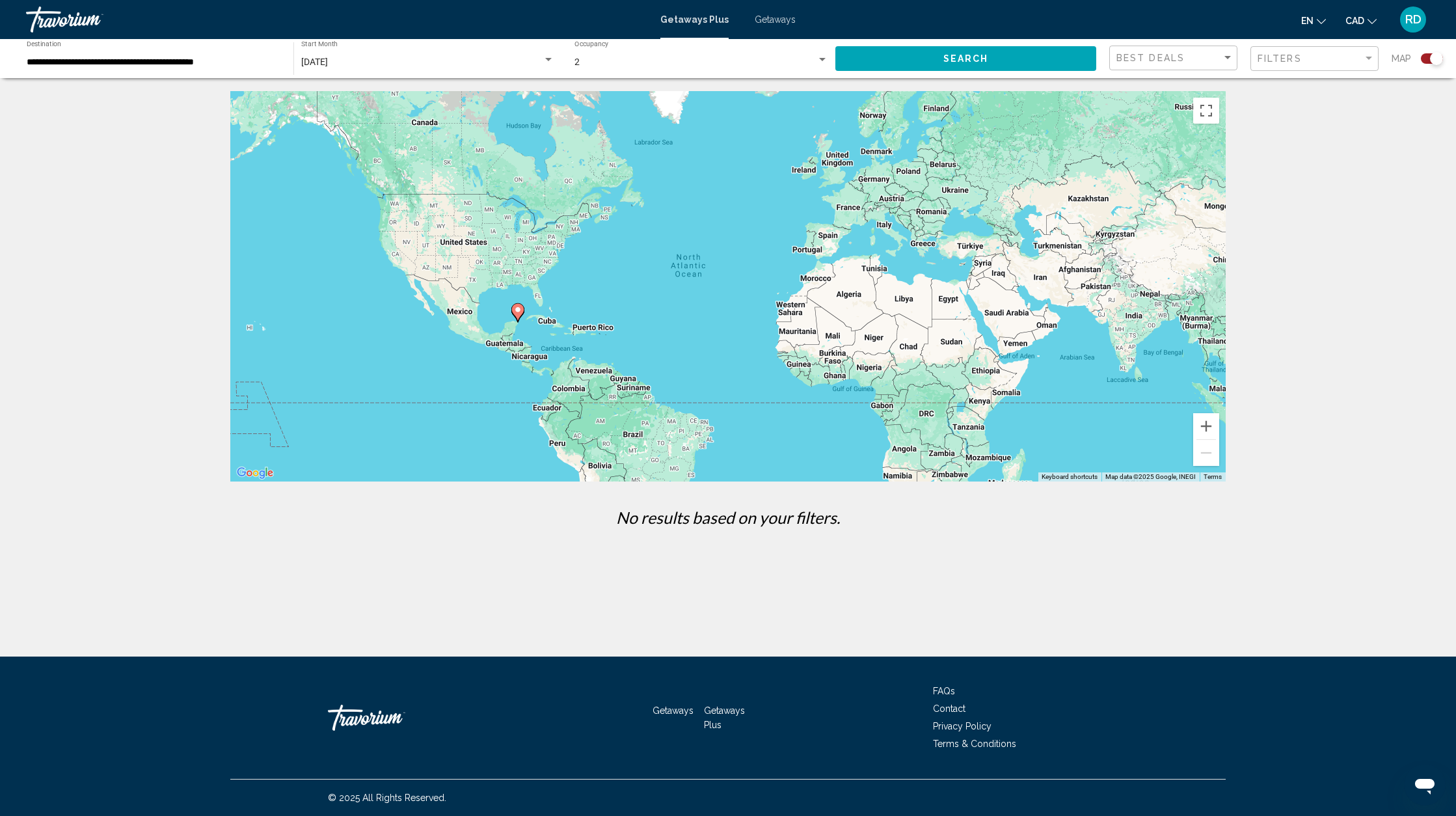
click at [336, 48] on div "September 2025 Start Month All Start Months" at bounding box center [428, 59] width 253 height 36
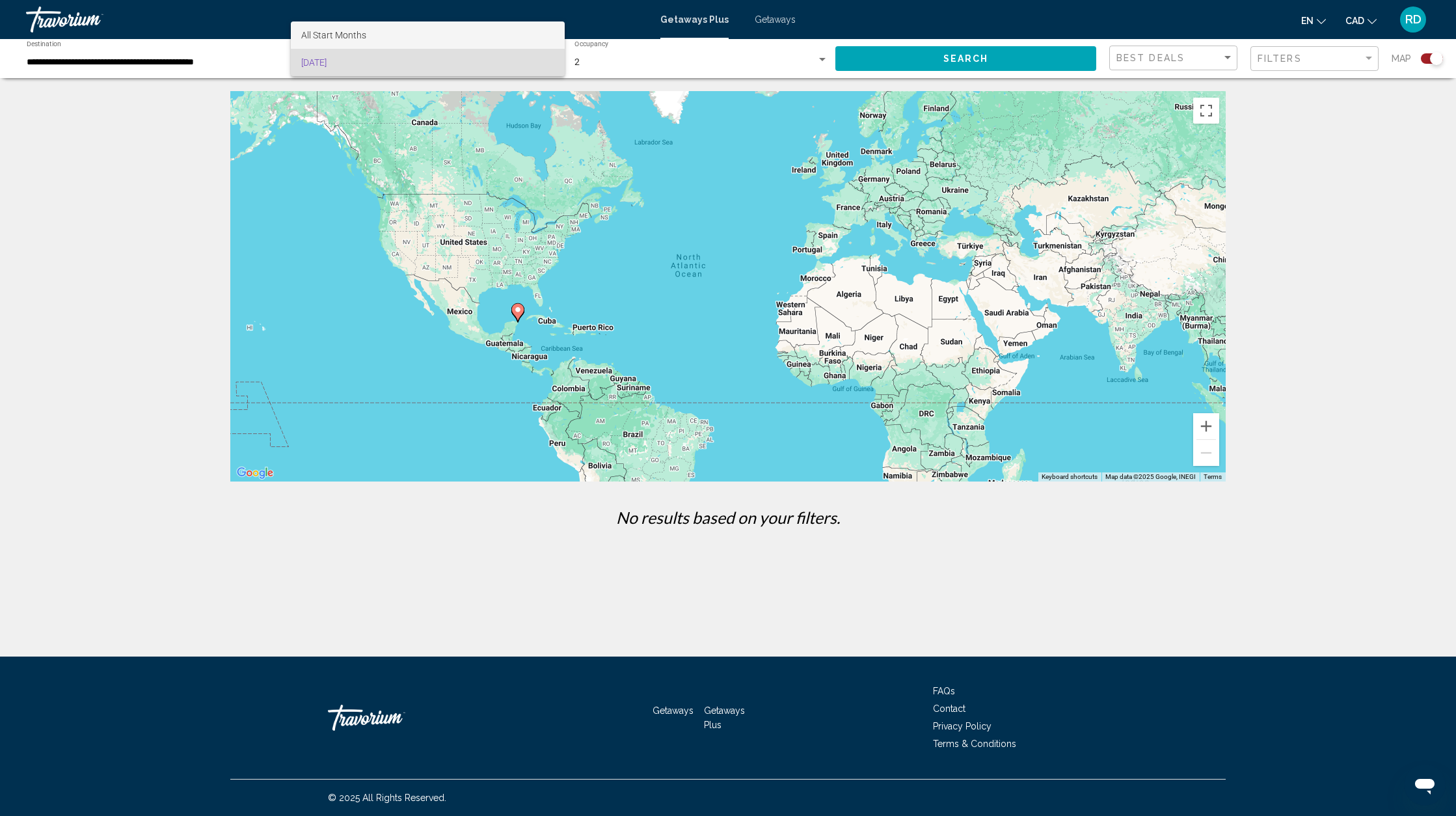
click at [343, 37] on span "All Start Months" at bounding box center [333, 35] width 65 height 11
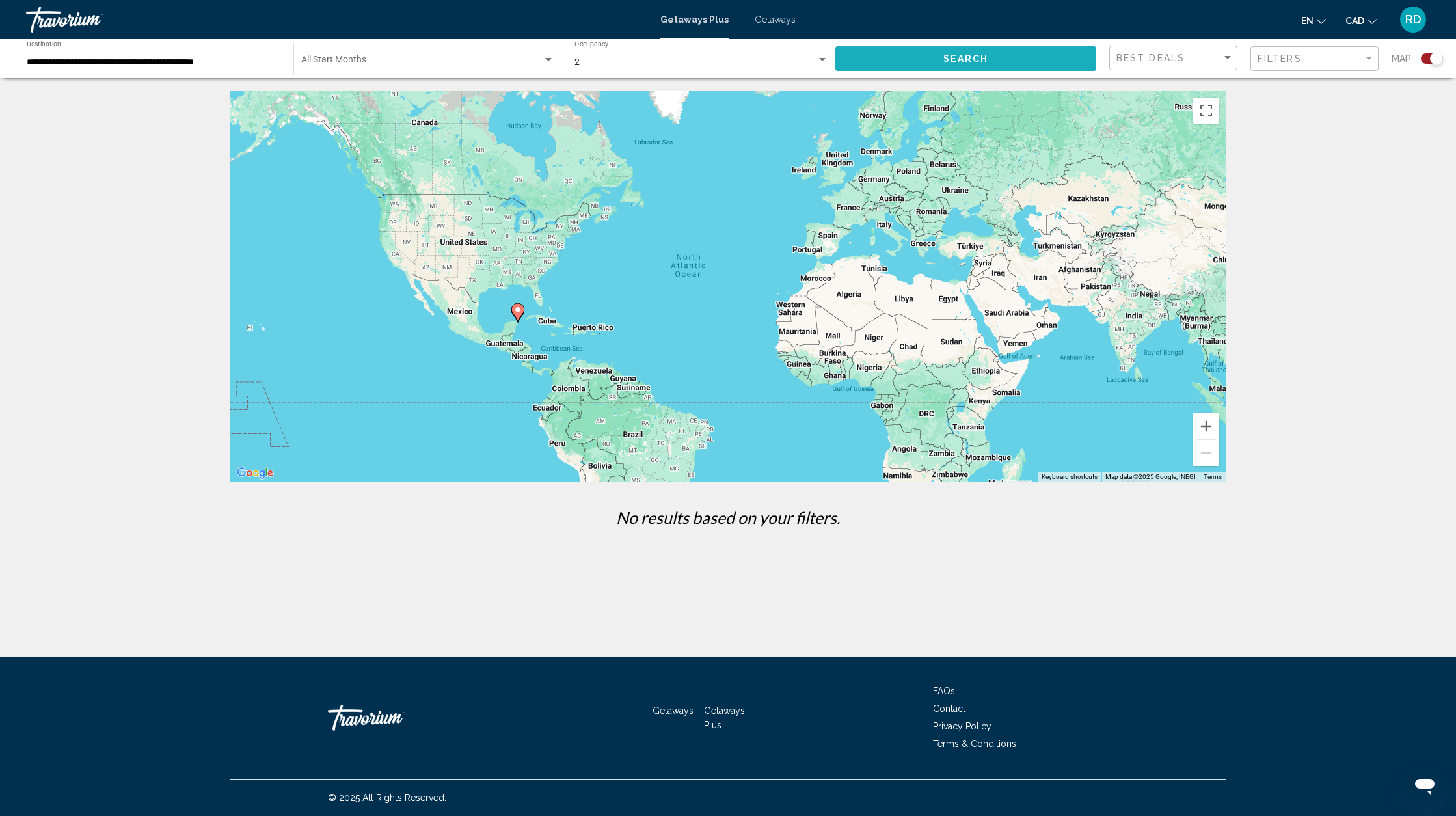
click at [924, 60] on button "Search" at bounding box center [966, 58] width 261 height 24
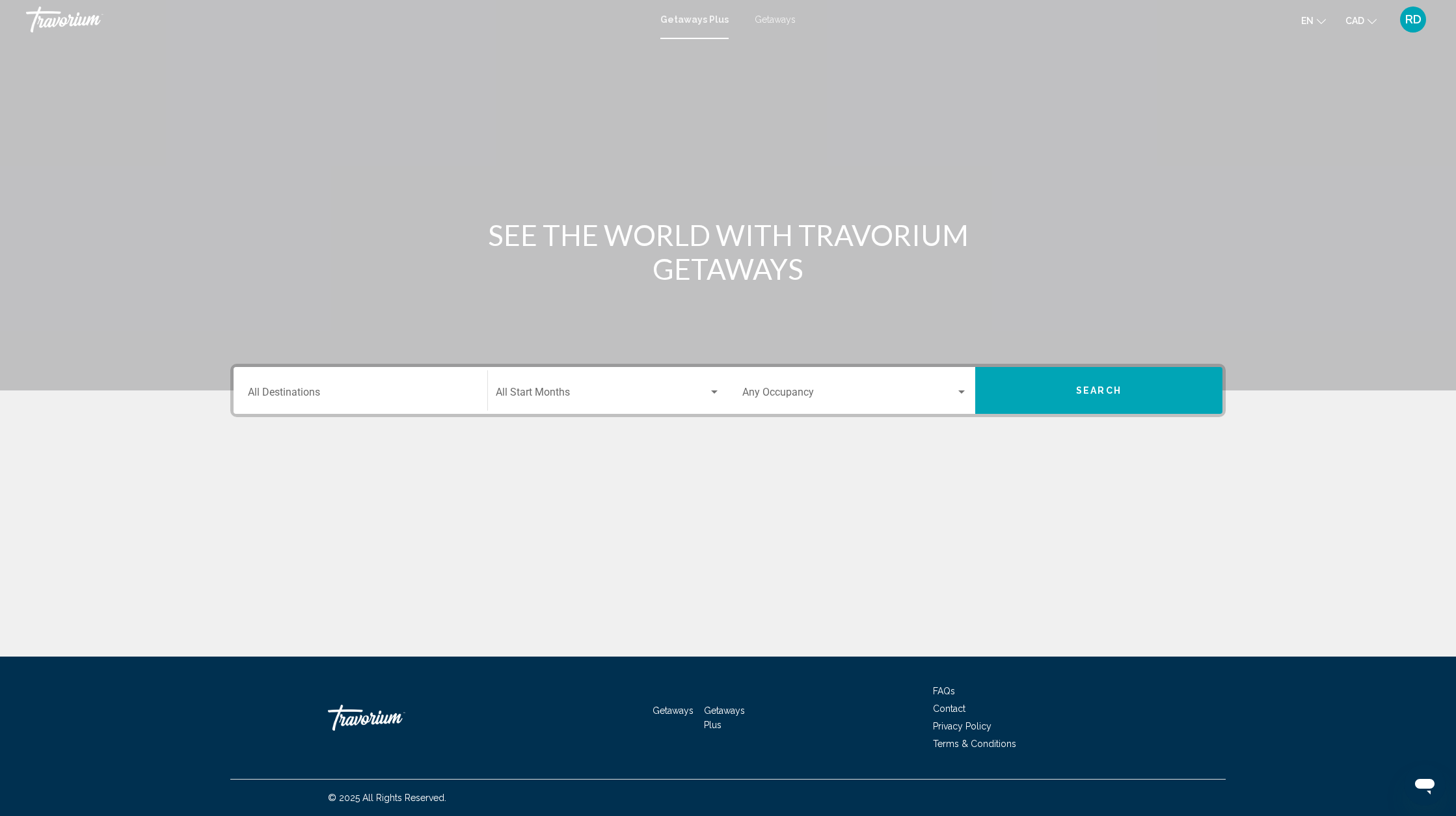
click at [777, 25] on span "Getaways" at bounding box center [776, 19] width 41 height 11
click at [335, 394] on input "Destination All Destinations" at bounding box center [360, 395] width 225 height 12
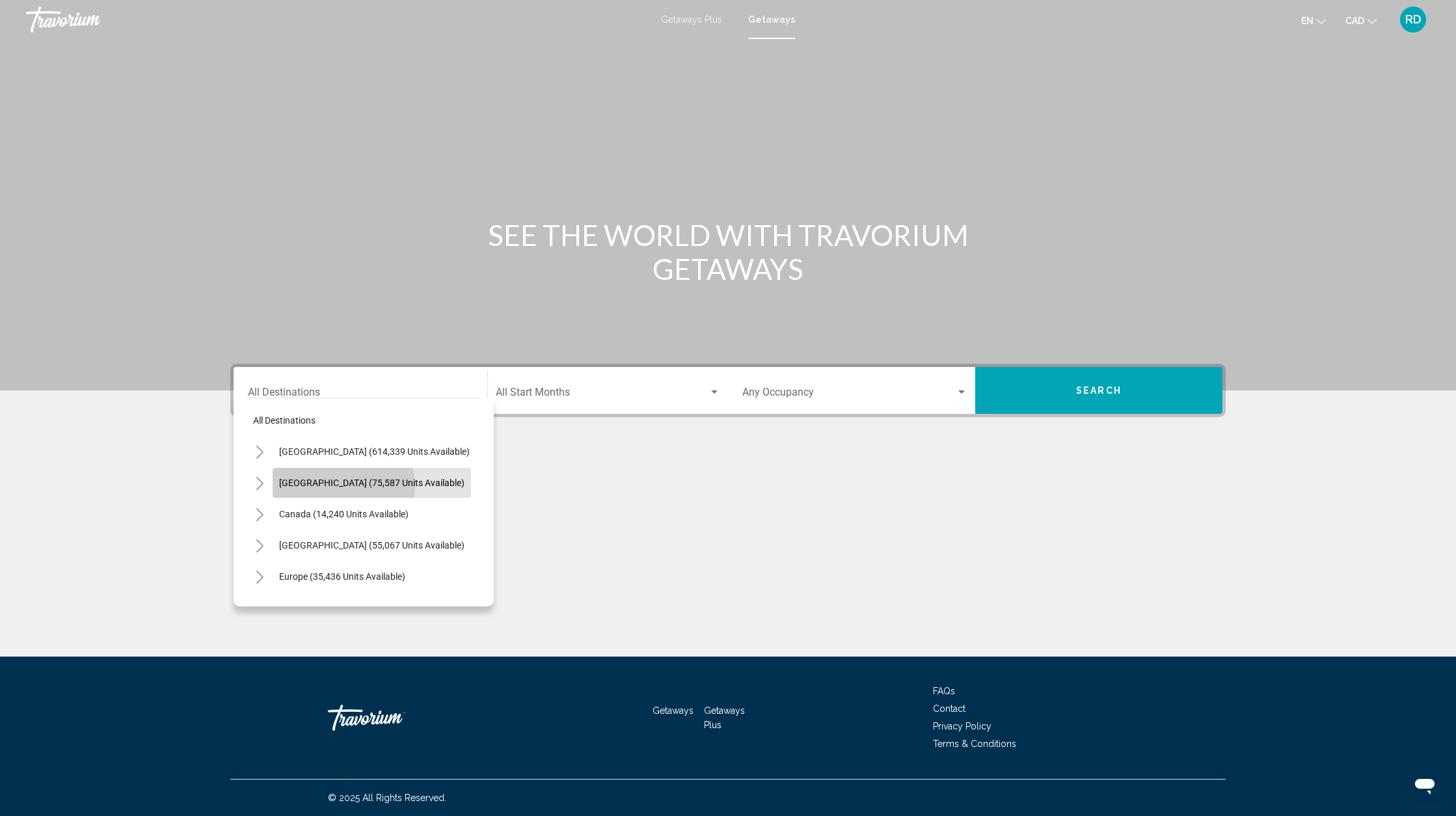
click at [341, 486] on span "Mexico (75,587 units available)" at bounding box center [371, 483] width 185 height 11
type input "**********"
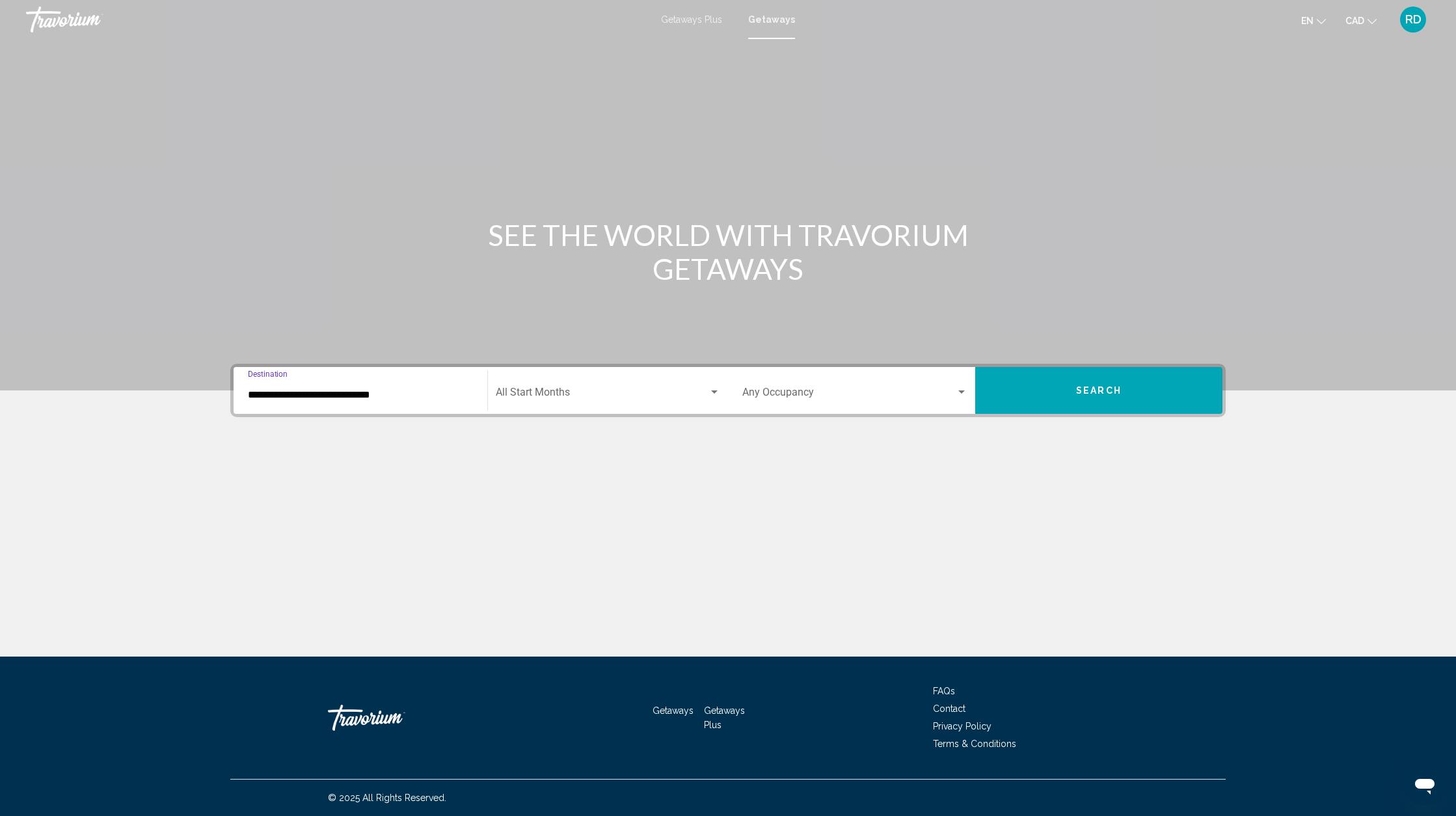
click at [712, 396] on div "Search widget" at bounding box center [715, 392] width 12 height 11
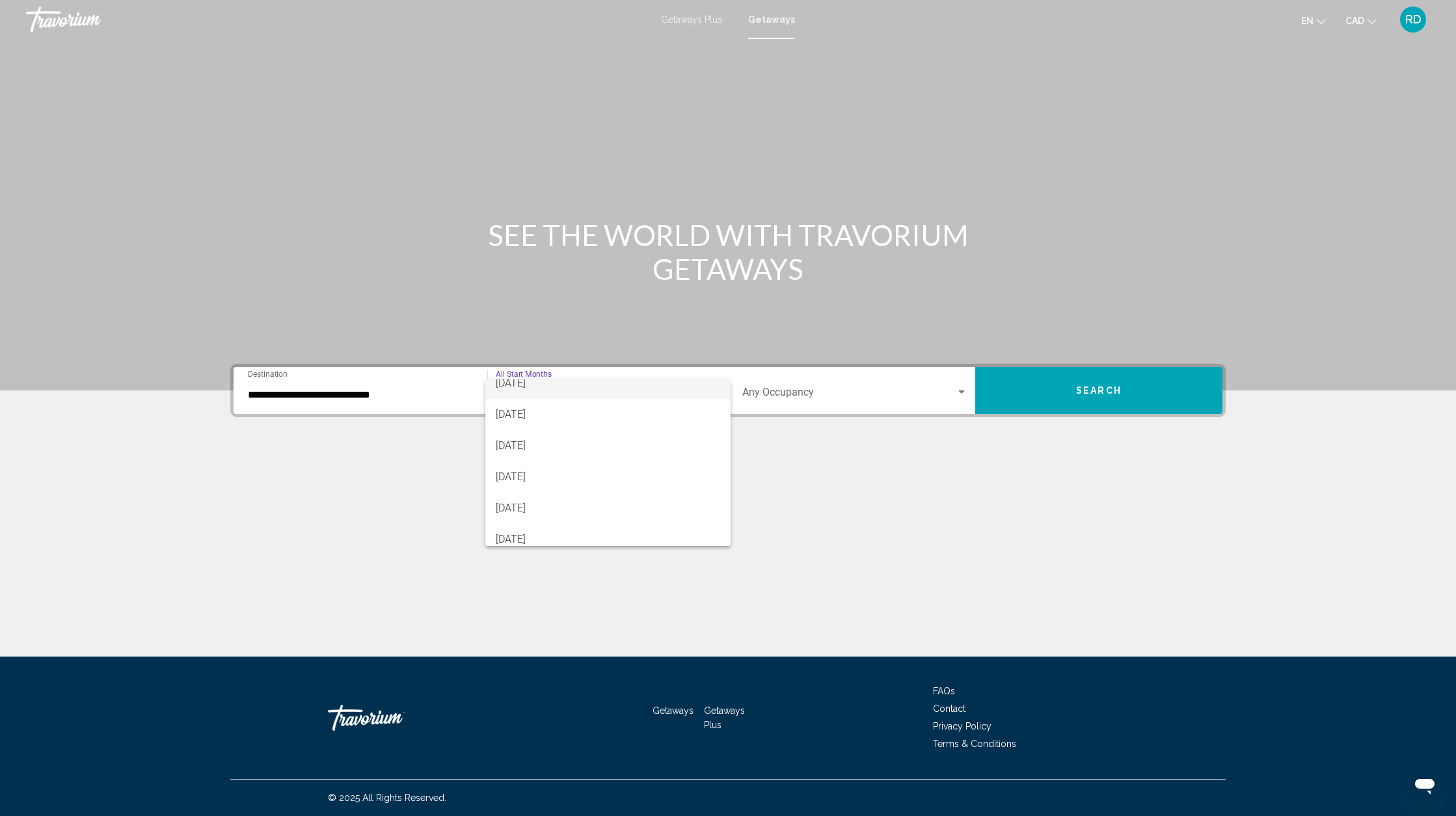
scroll to position [165, 0]
click at [545, 452] on span "February 2026" at bounding box center [608, 449] width 225 height 31
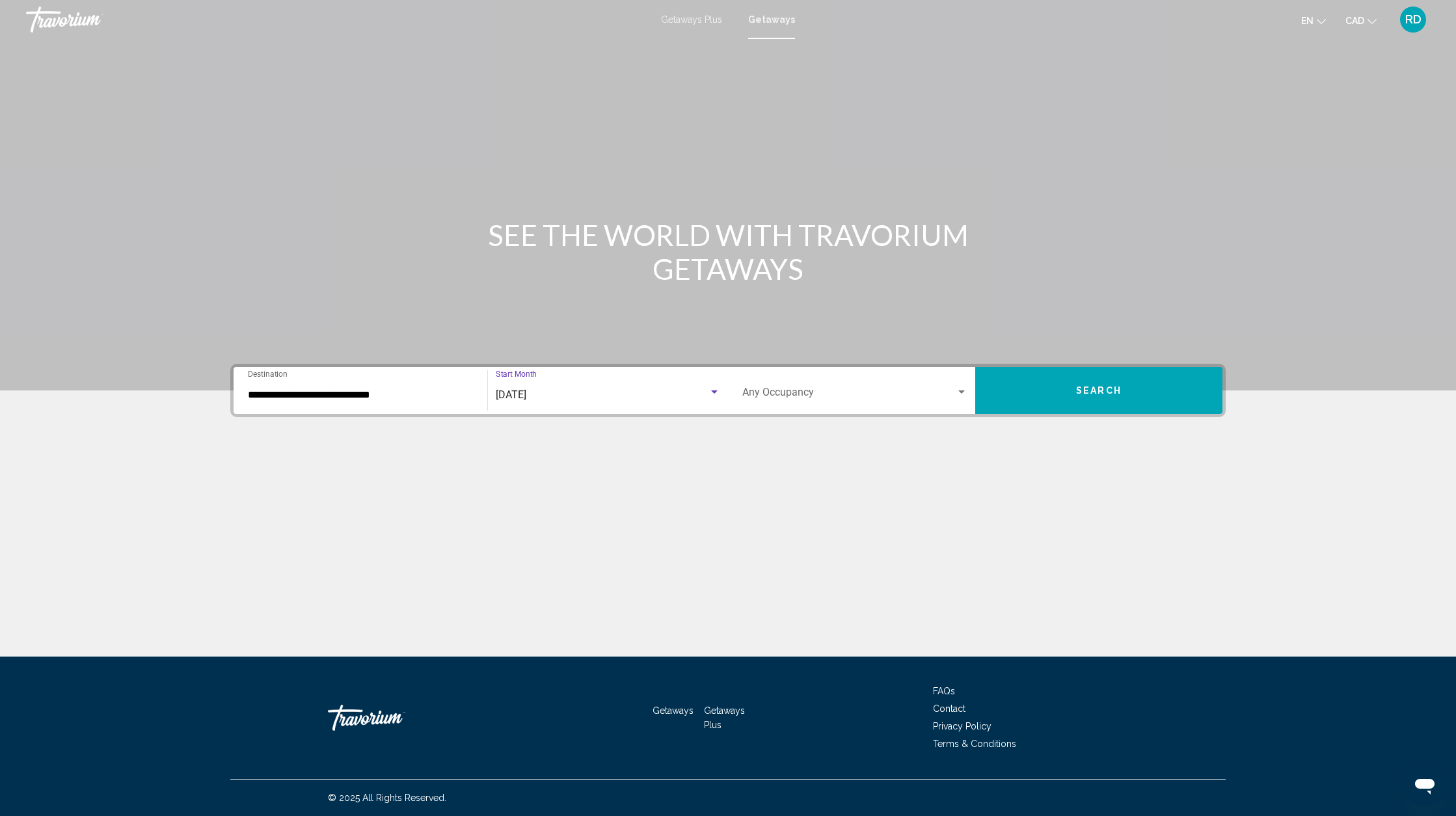
click at [962, 393] on div "Search widget" at bounding box center [962, 392] width 7 height 3
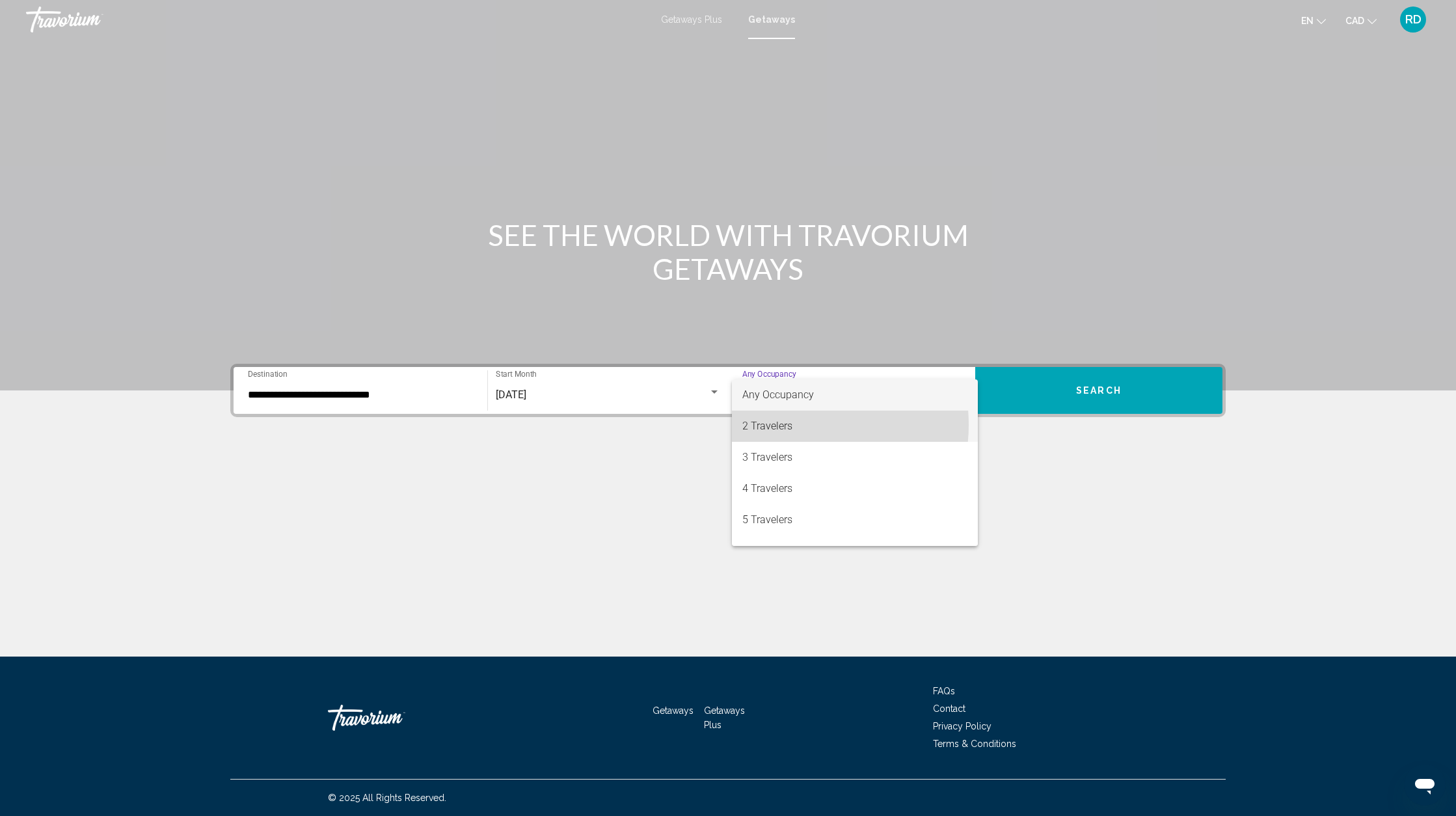
click at [792, 425] on span "2 Travelers" at bounding box center [856, 426] width 225 height 31
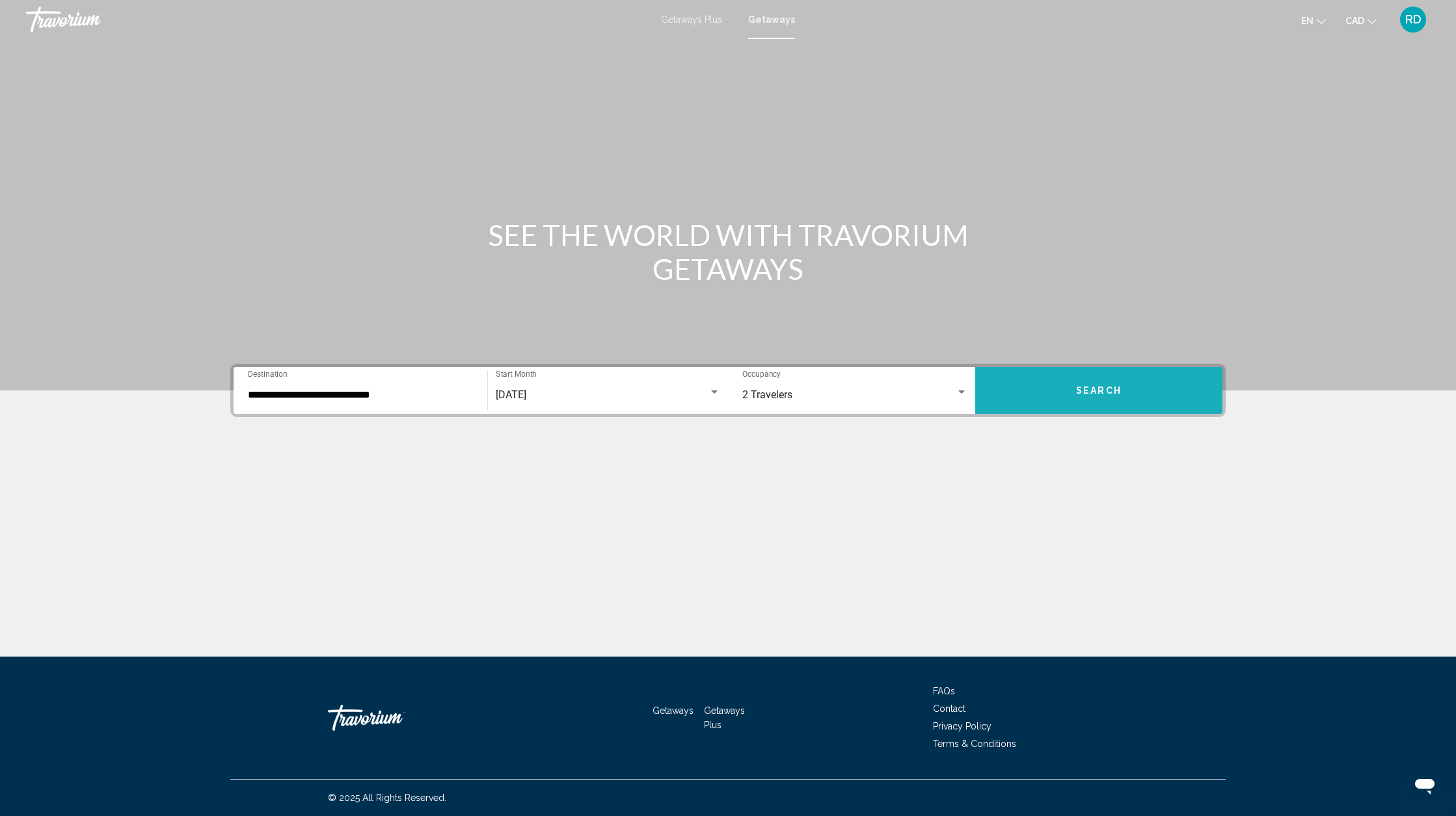
click at [1060, 391] on button "Search" at bounding box center [1099, 390] width 248 height 47
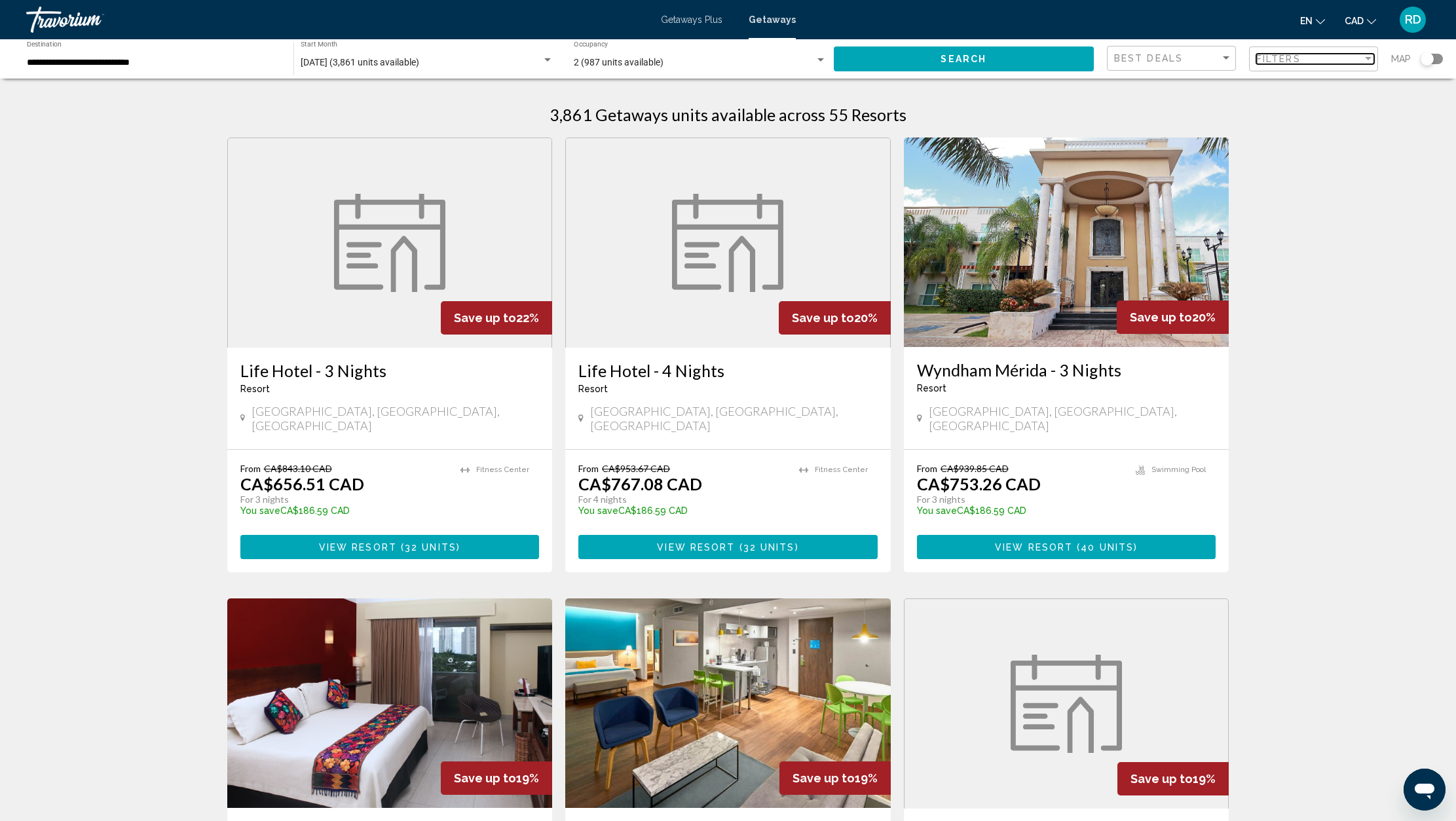
click at [1362, 60] on div "Filter" at bounding box center [1367, 59] width 12 height 11
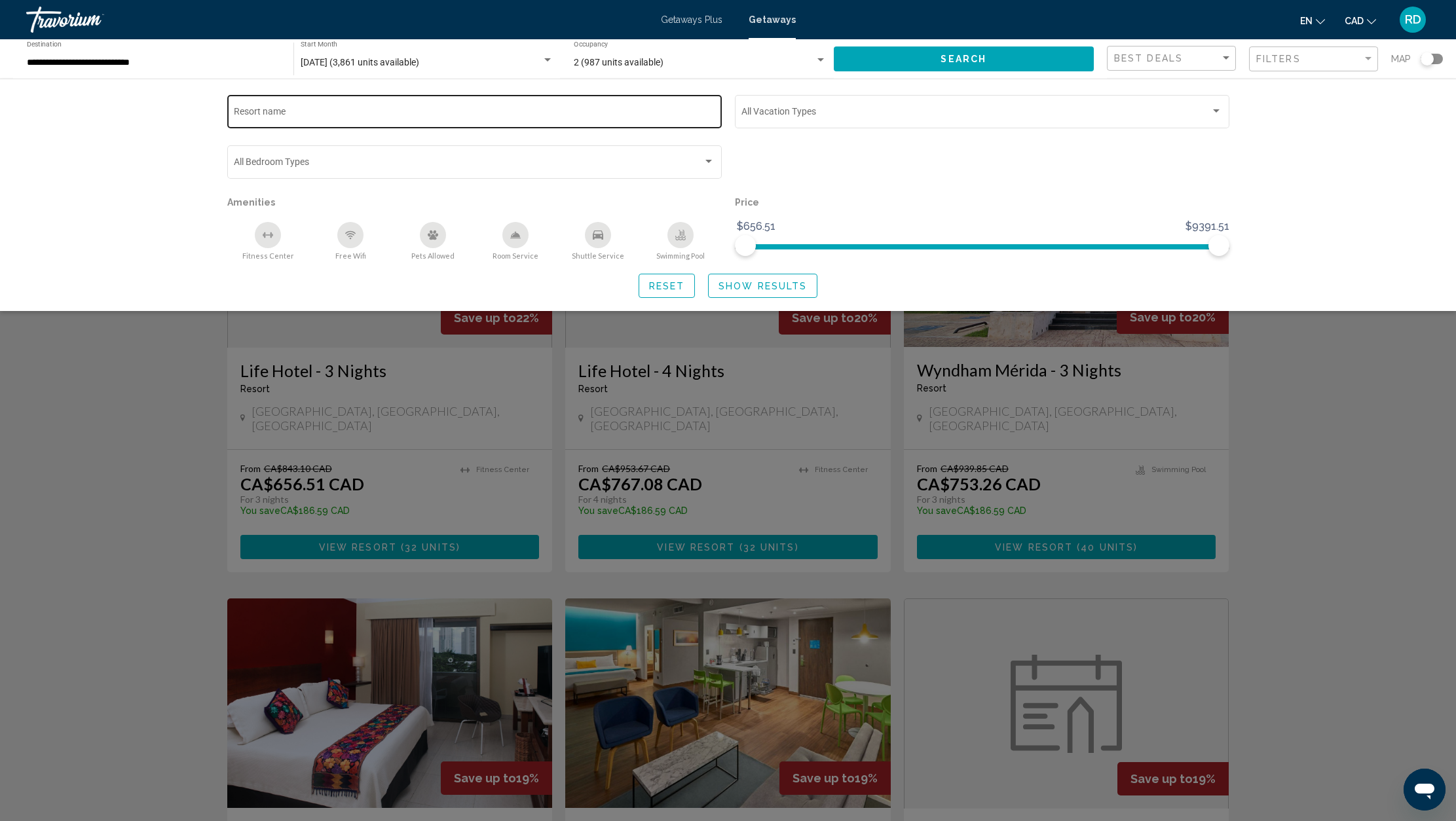
click at [358, 111] on input "Resort name" at bounding box center [473, 113] width 481 height 11
type input "*******"
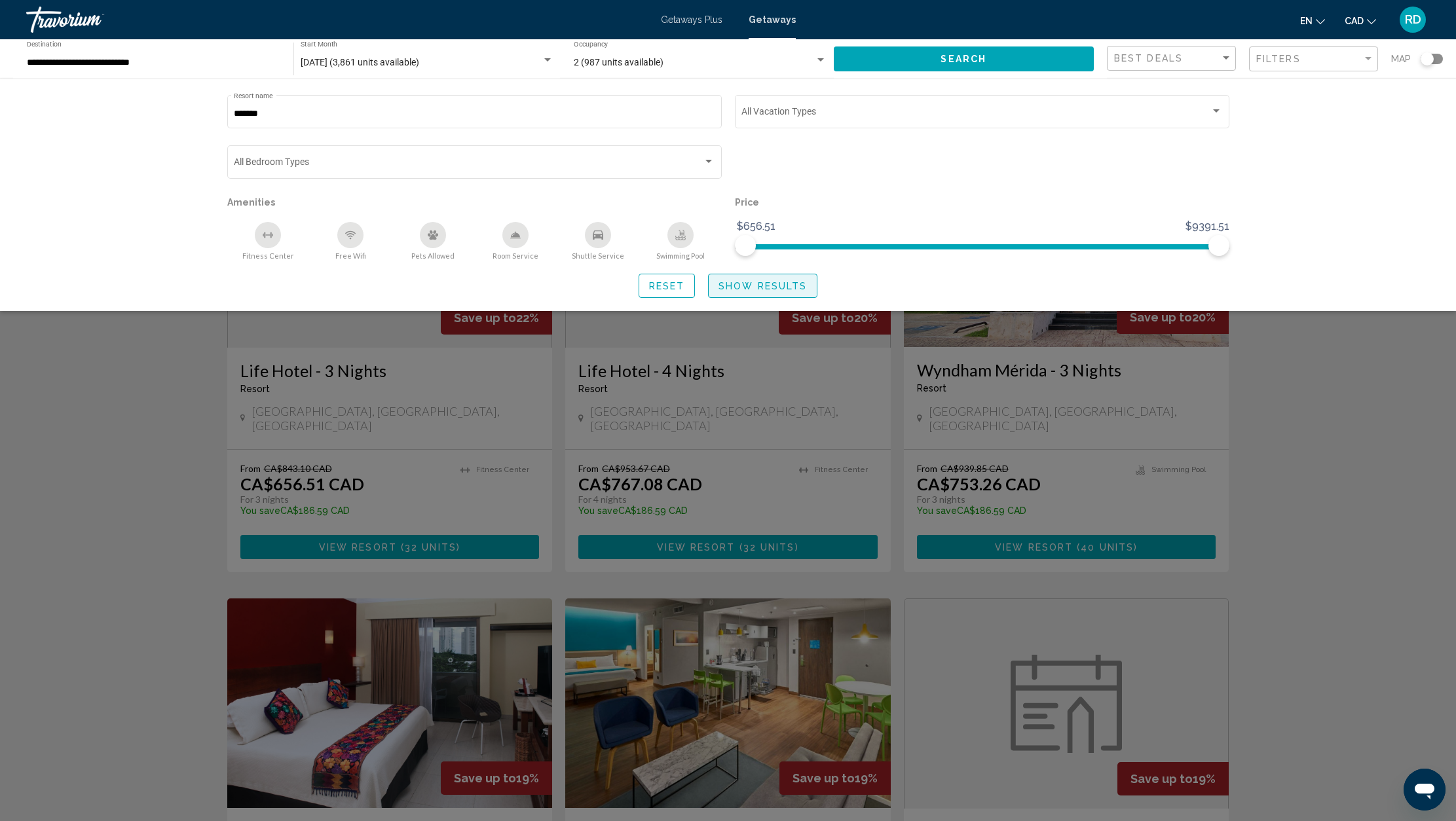
click at [741, 285] on span "Show Results" at bounding box center [762, 286] width 89 height 11
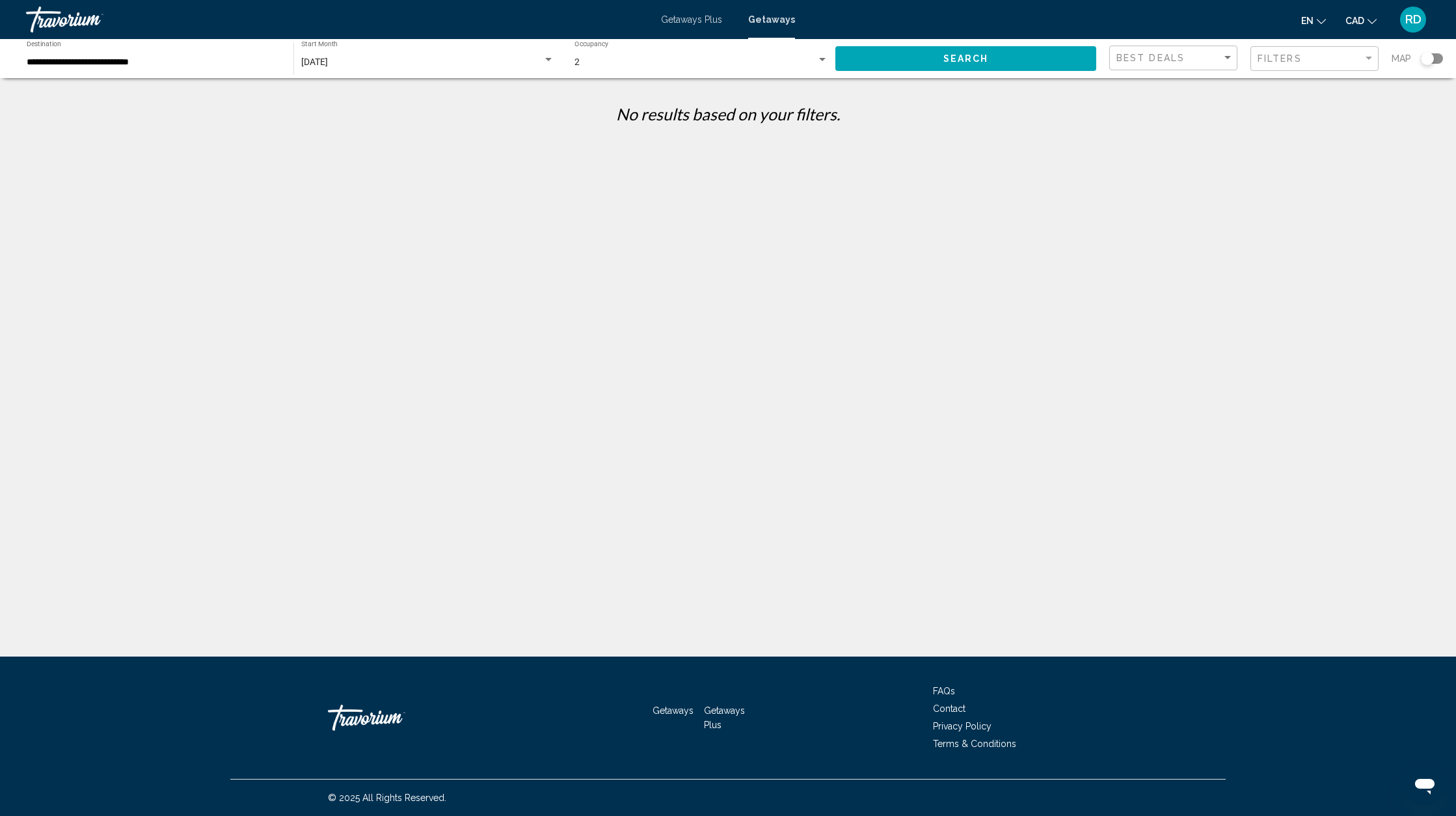
click at [549, 63] on div "Search widget" at bounding box center [549, 59] width 12 height 11
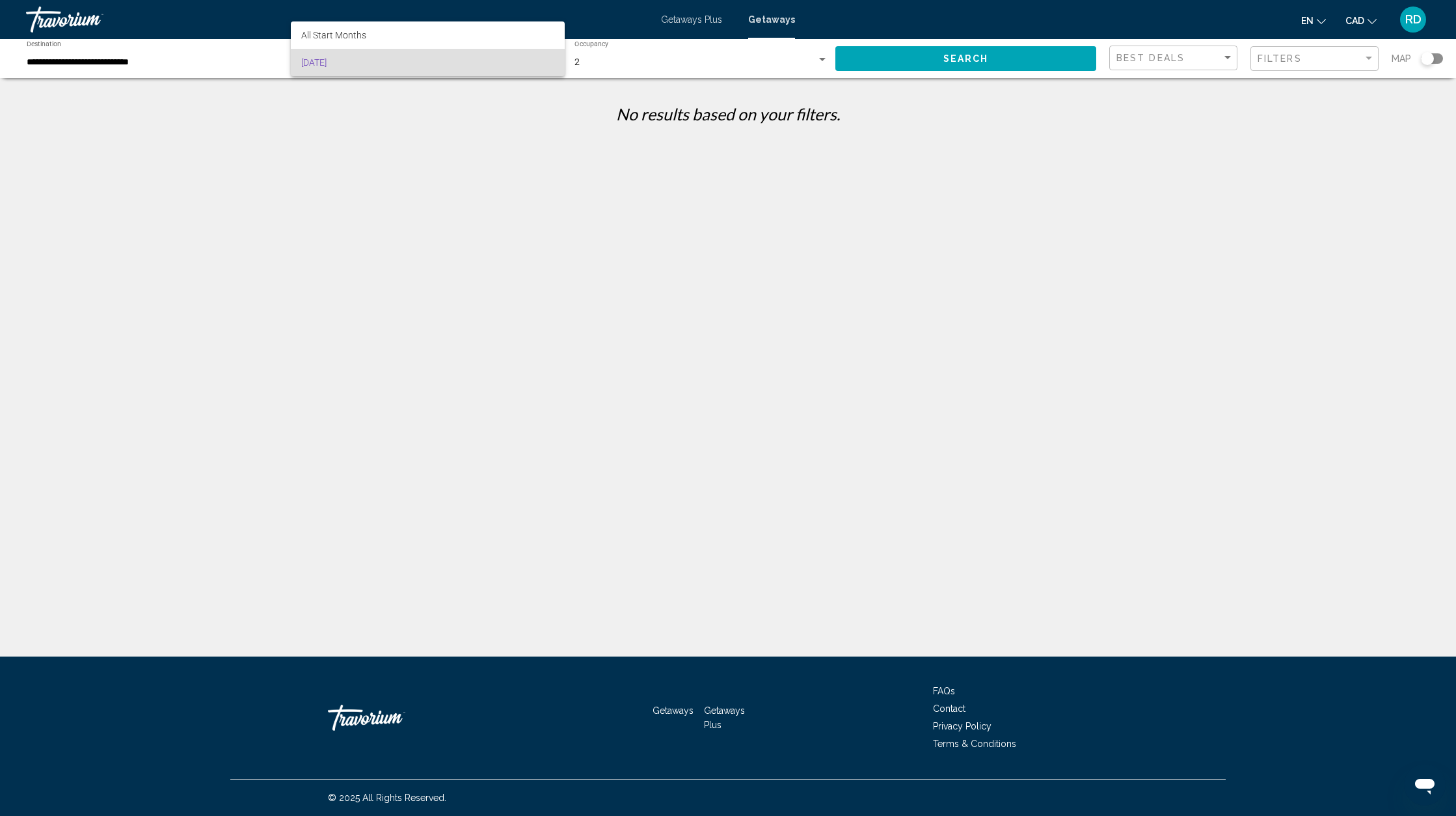
click at [957, 63] on div at bounding box center [728, 408] width 1456 height 816
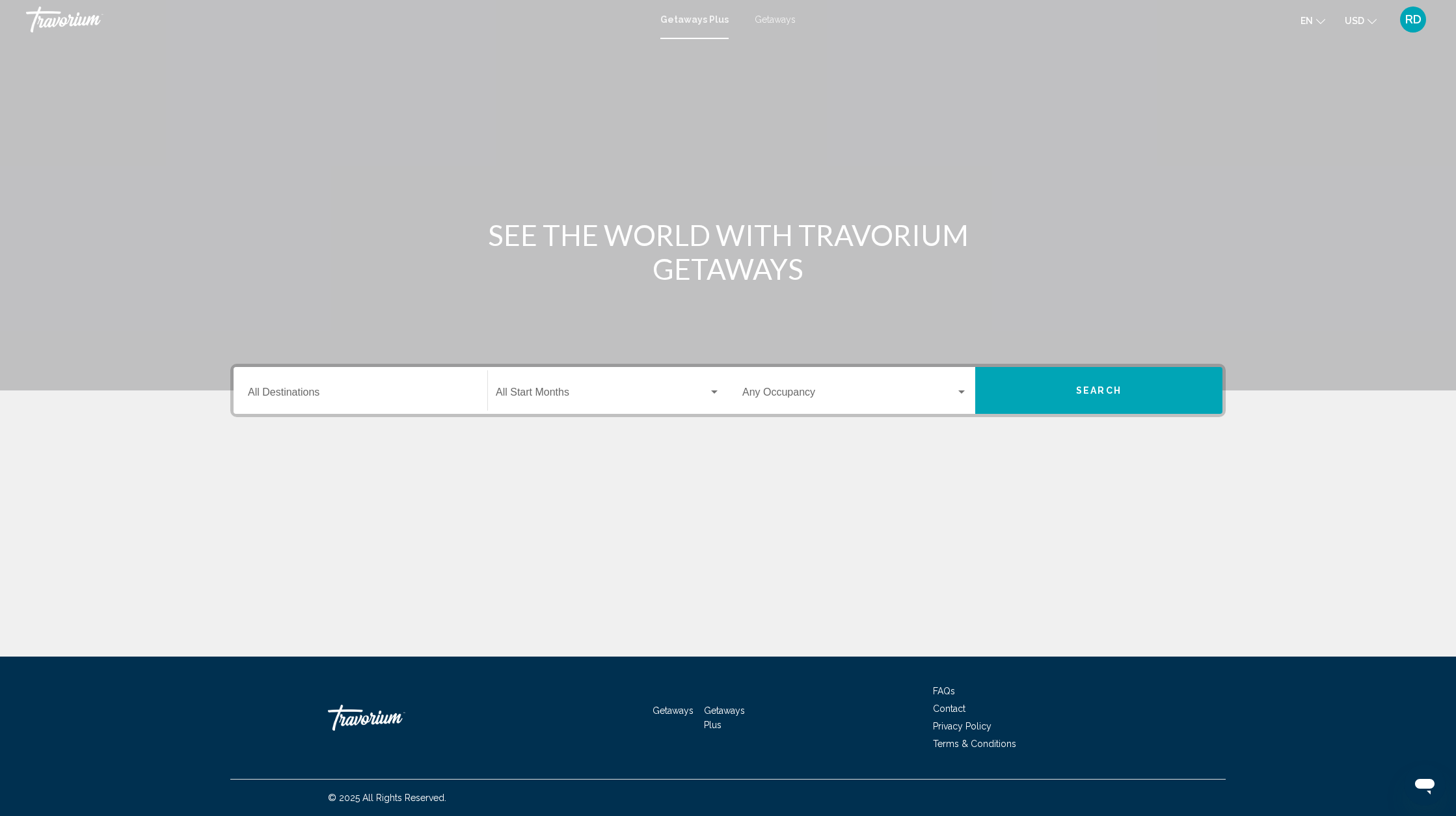
click at [1120, 401] on button "Search" at bounding box center [1099, 390] width 248 height 47
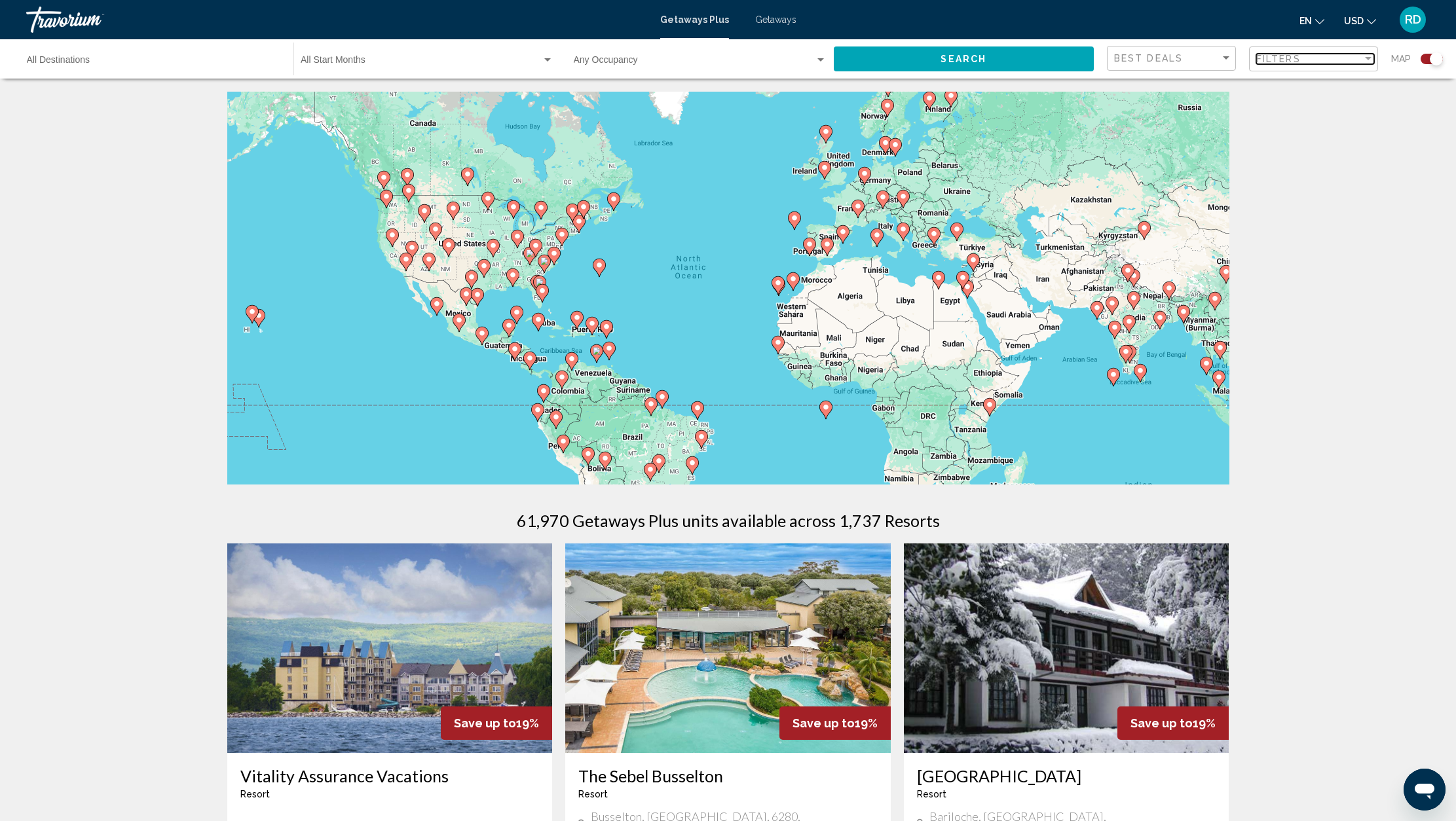
click at [1374, 62] on div "Filter" at bounding box center [1367, 59] width 12 height 11
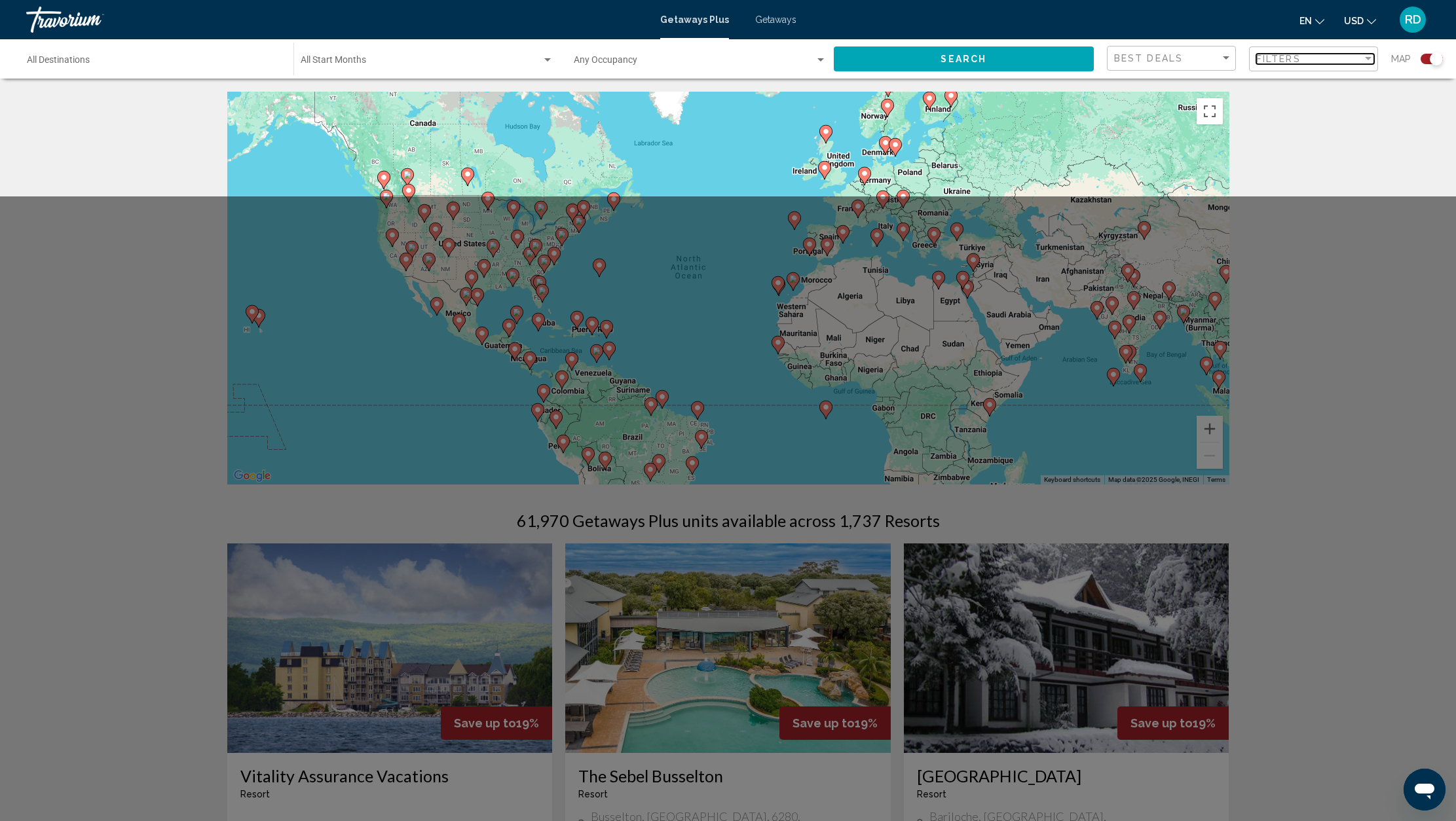
click at [1333, 58] on div "Filters" at bounding box center [1309, 59] width 106 height 11
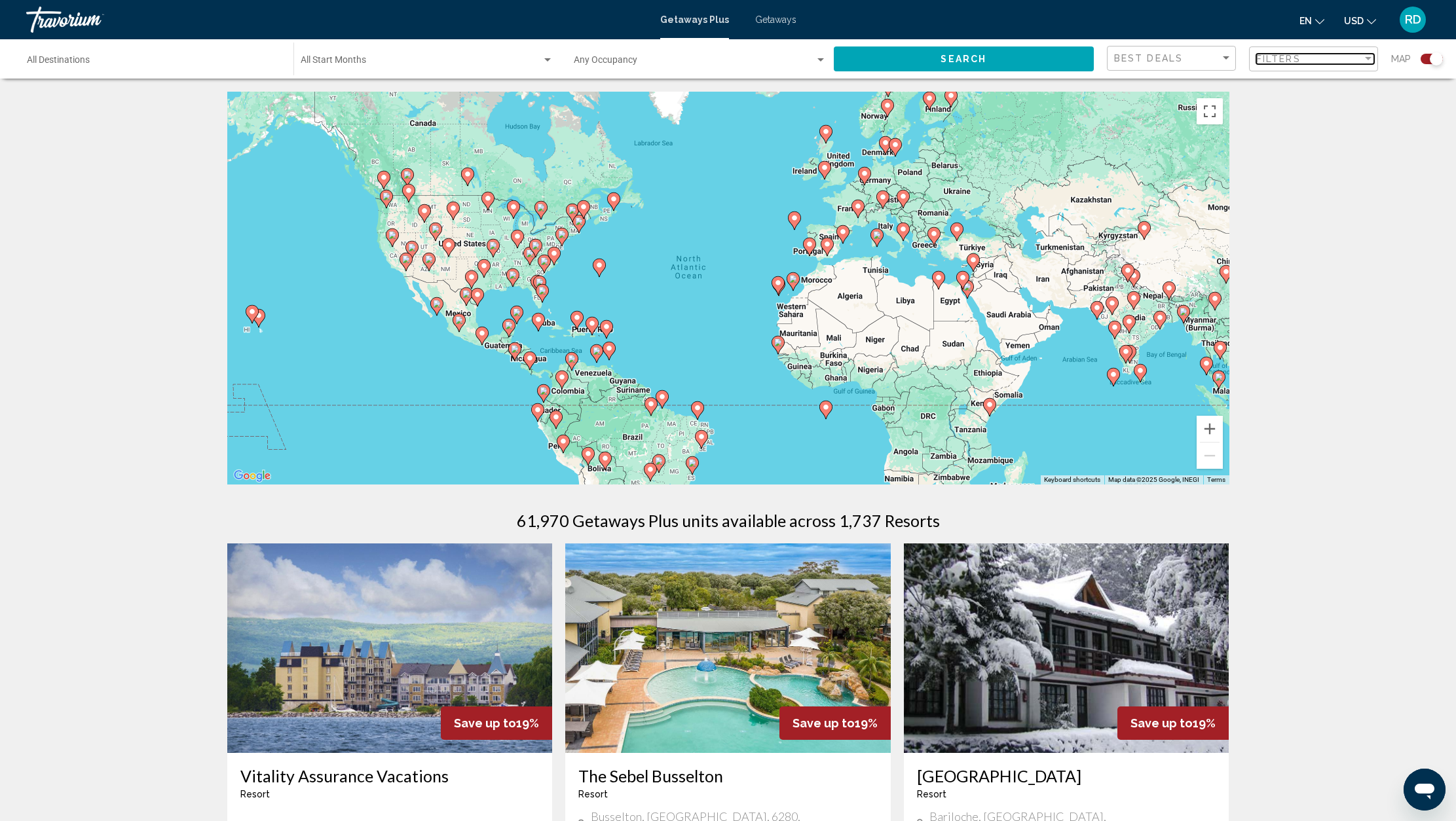
click at [1367, 61] on div "Filter" at bounding box center [1367, 59] width 12 height 11
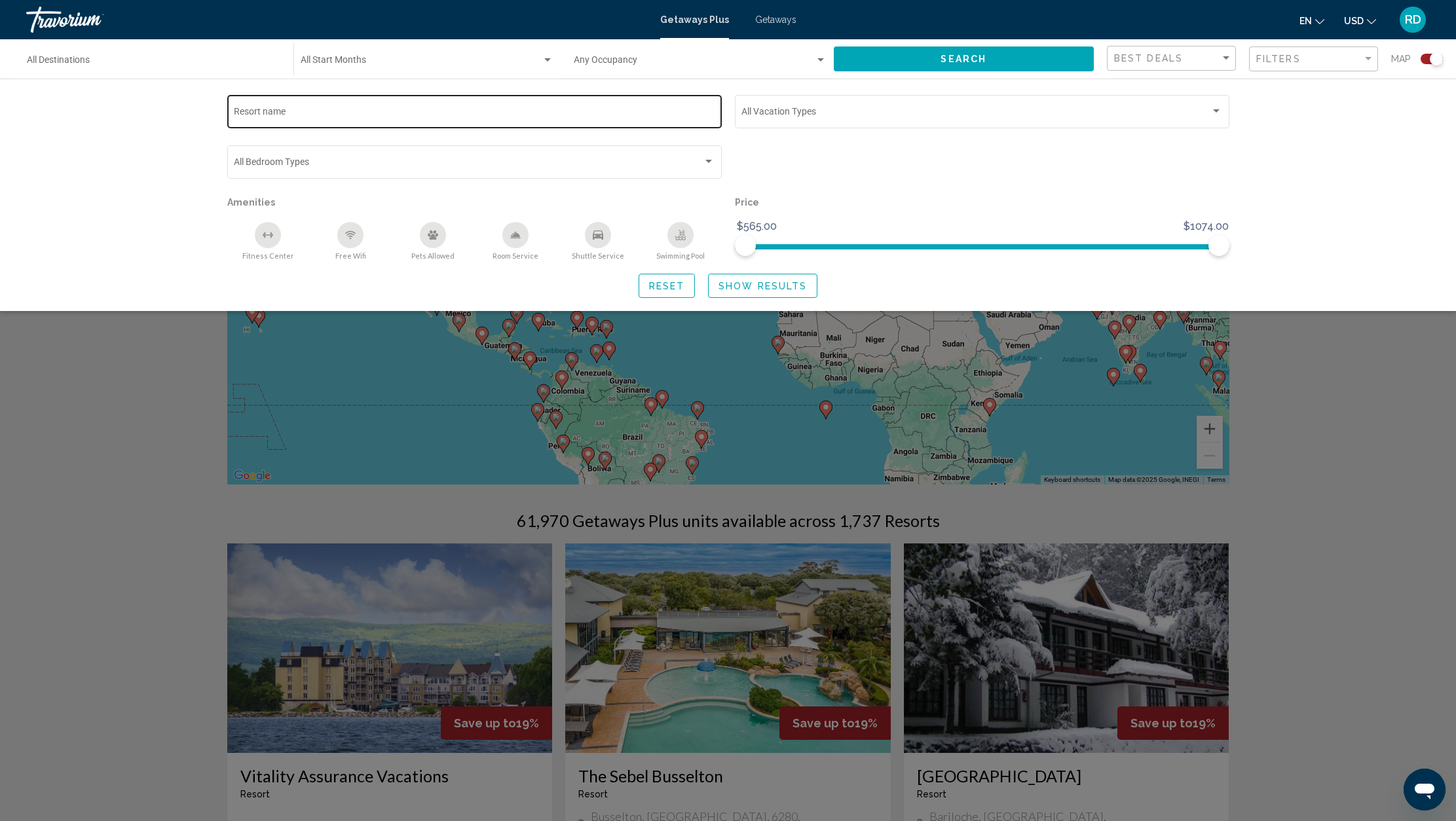
click at [357, 112] on input "Resort name" at bounding box center [473, 113] width 481 height 11
type input "*******"
click at [742, 286] on span "Show Results" at bounding box center [762, 286] width 89 height 11
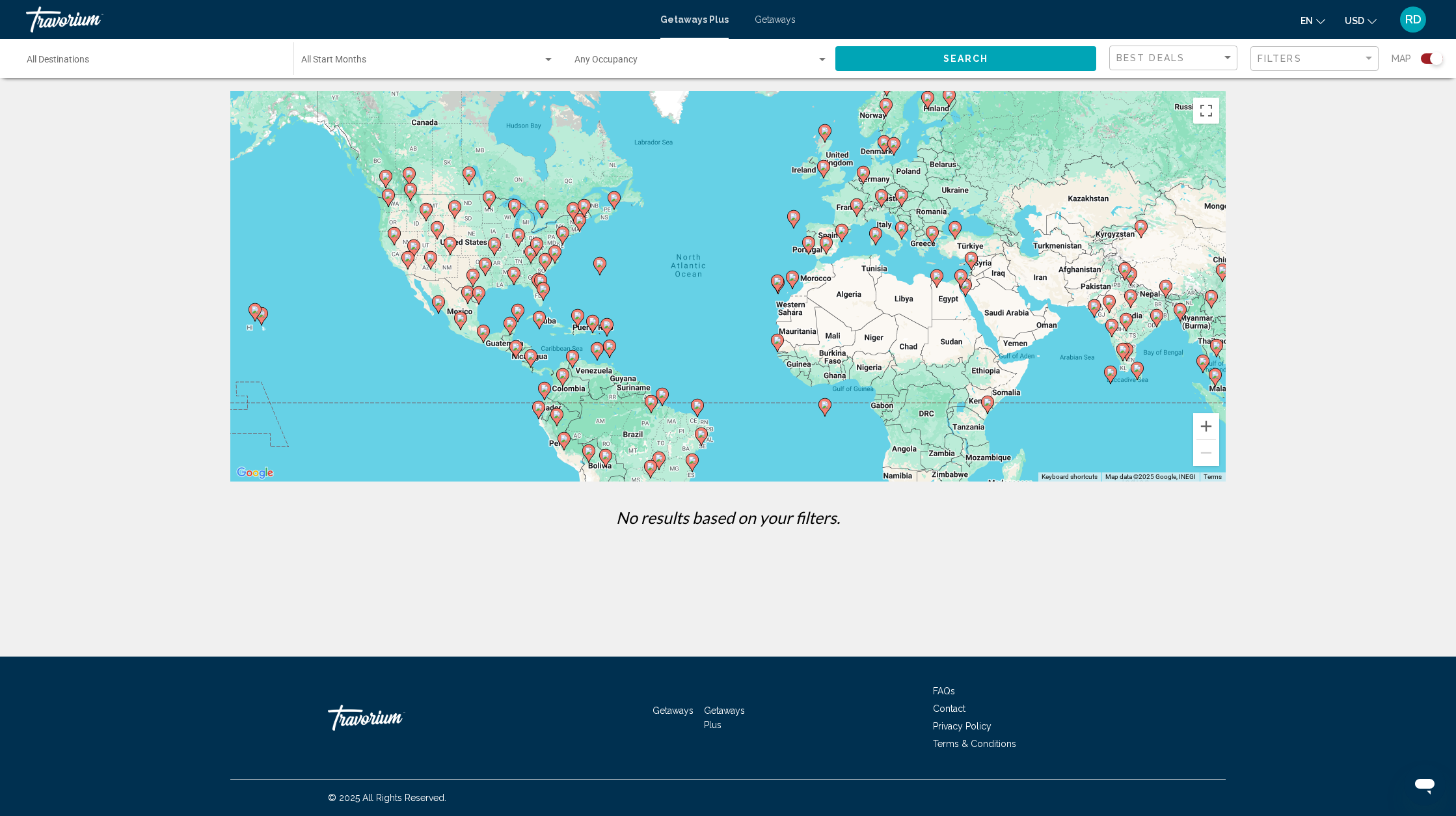
click at [702, 23] on span "Getaways Plus" at bounding box center [694, 19] width 68 height 11
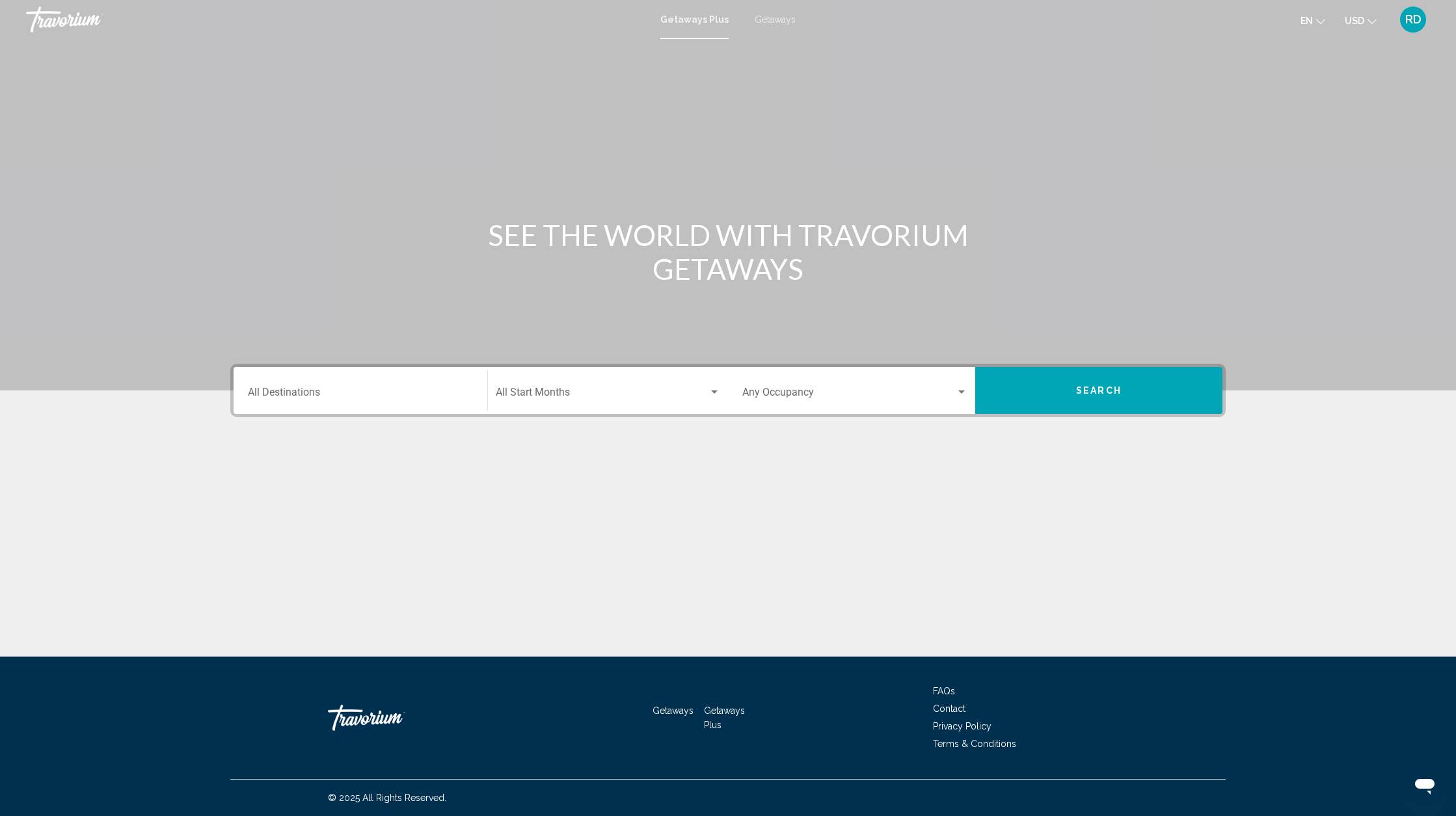
click at [771, 25] on span "Getaways" at bounding box center [776, 19] width 41 height 11
click at [1090, 392] on span "Search" at bounding box center [1098, 391] width 45 height 11
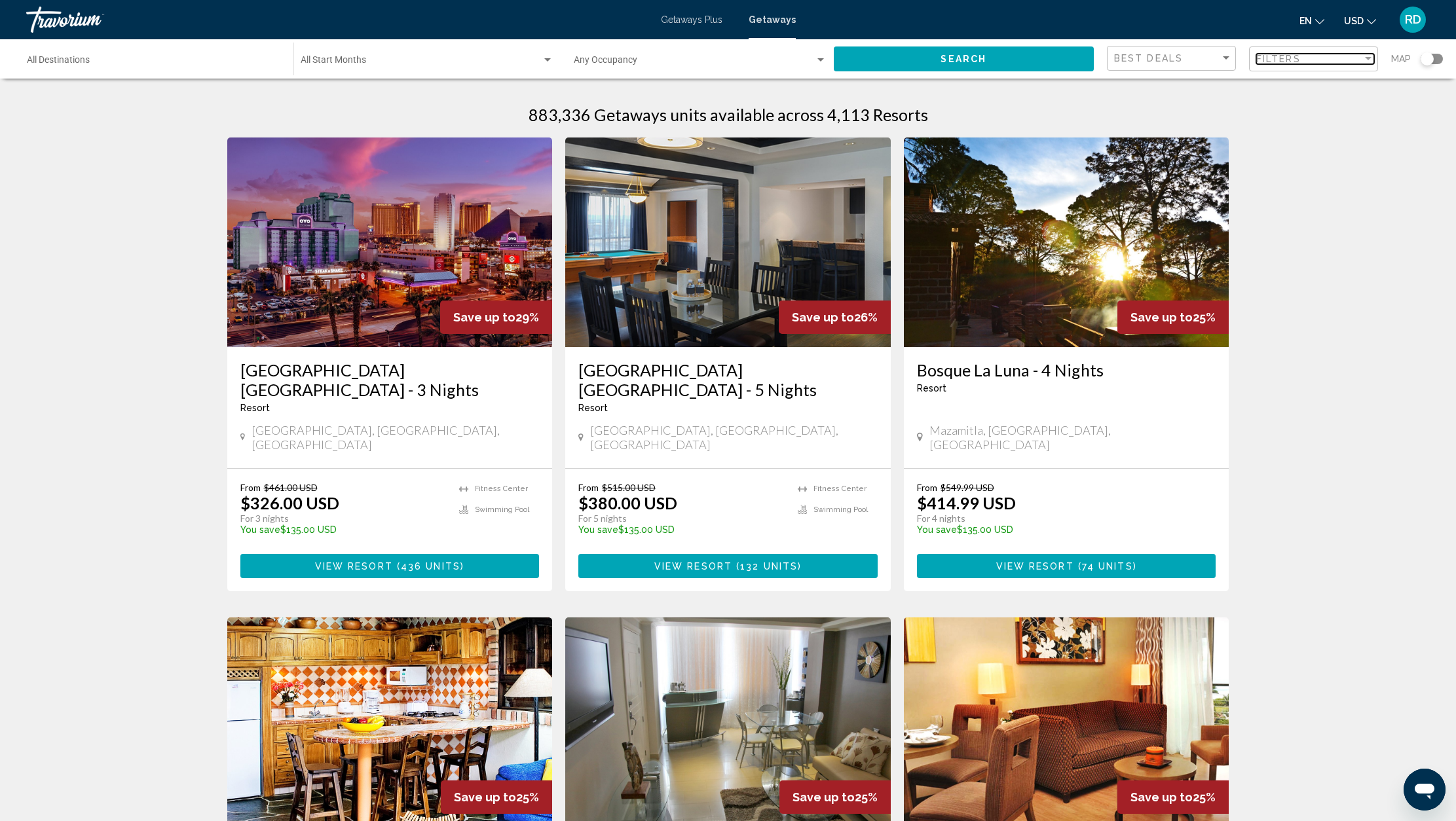
click at [1356, 60] on div "Filters" at bounding box center [1309, 59] width 106 height 11
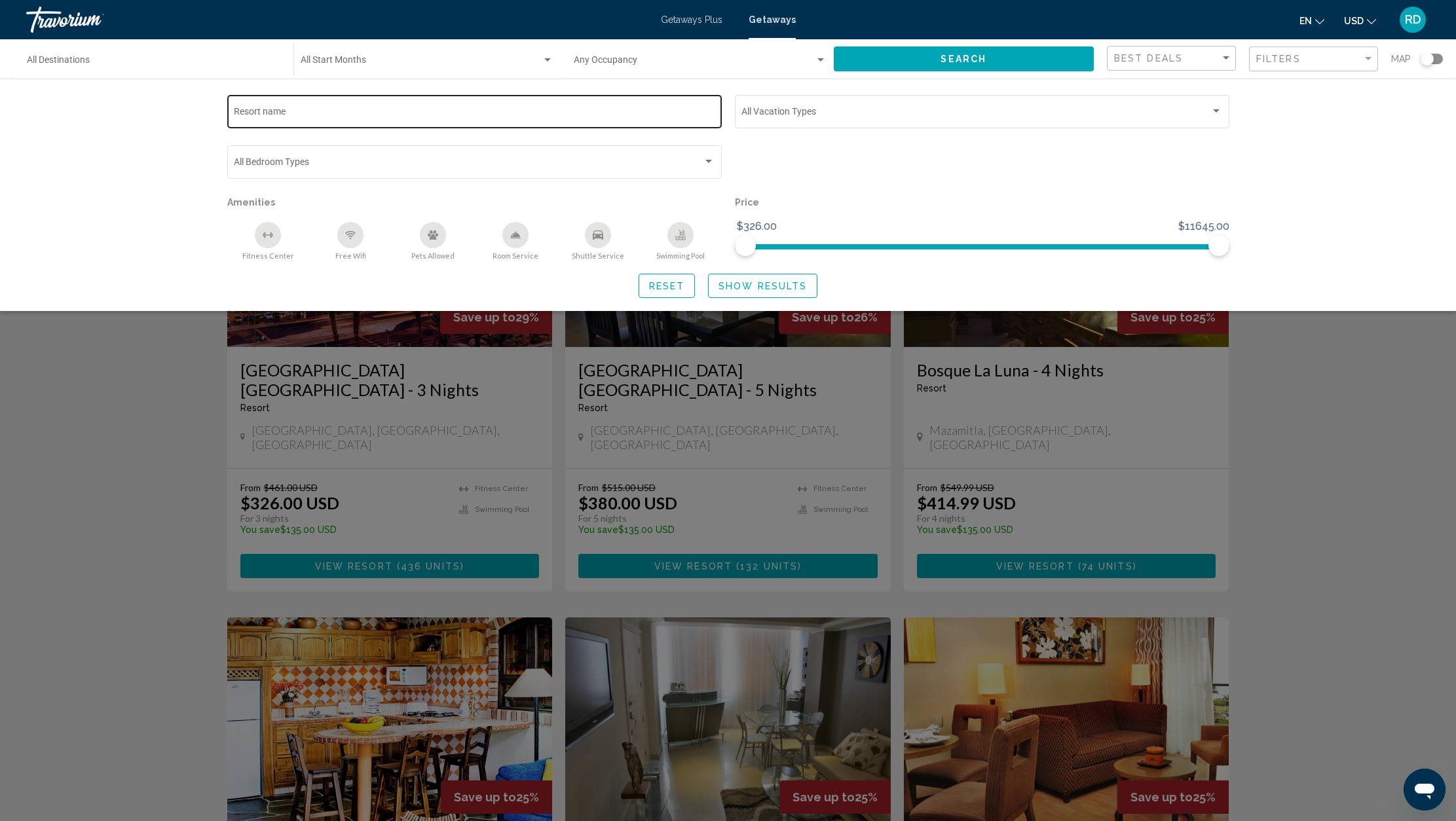
click at [515, 117] on input "Resort name" at bounding box center [473, 113] width 481 height 11
type input "*******"
click at [770, 284] on span "Show Results" at bounding box center [762, 286] width 89 height 11
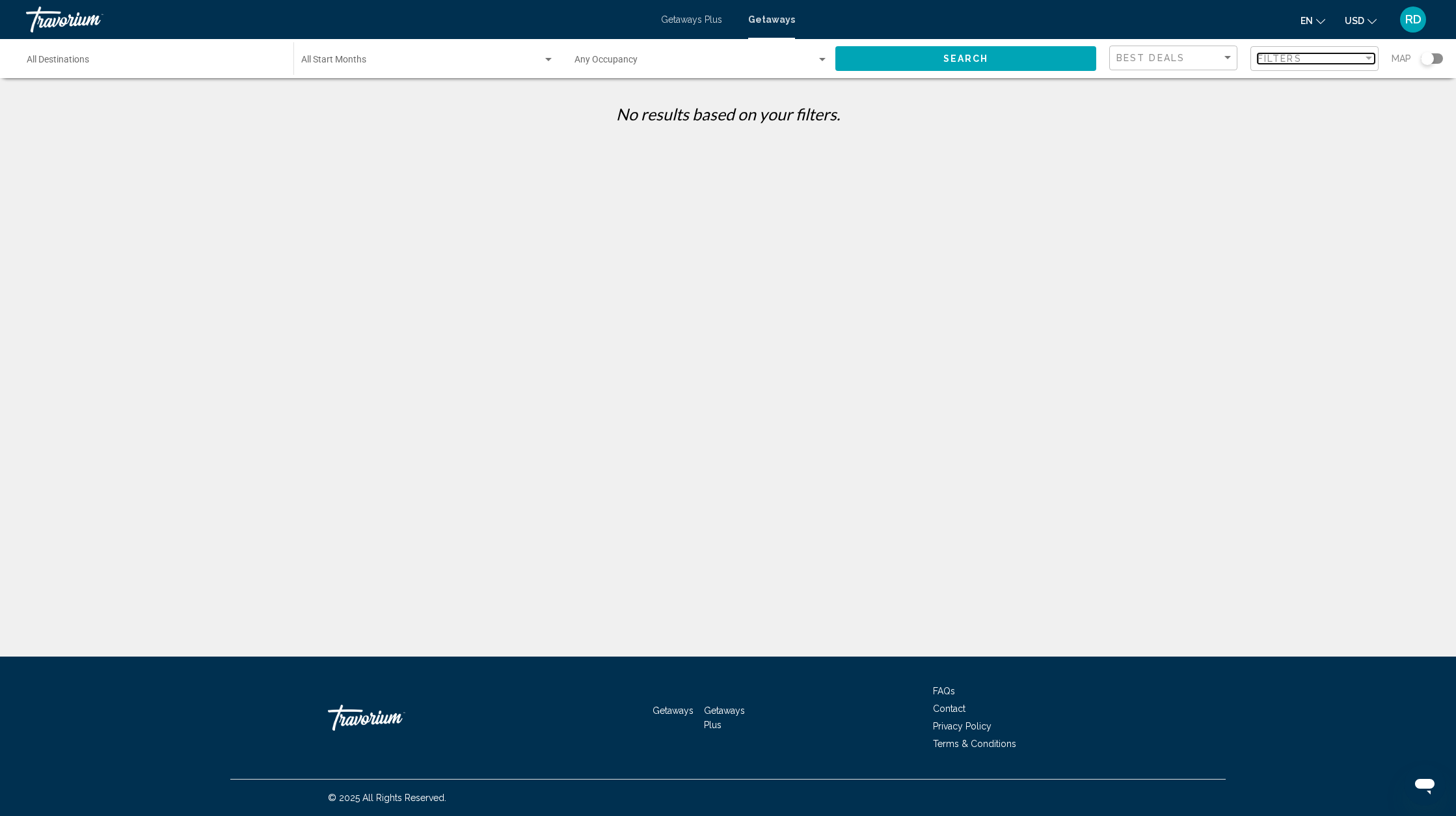
click at [1302, 63] on div "Filters" at bounding box center [1310, 58] width 105 height 11
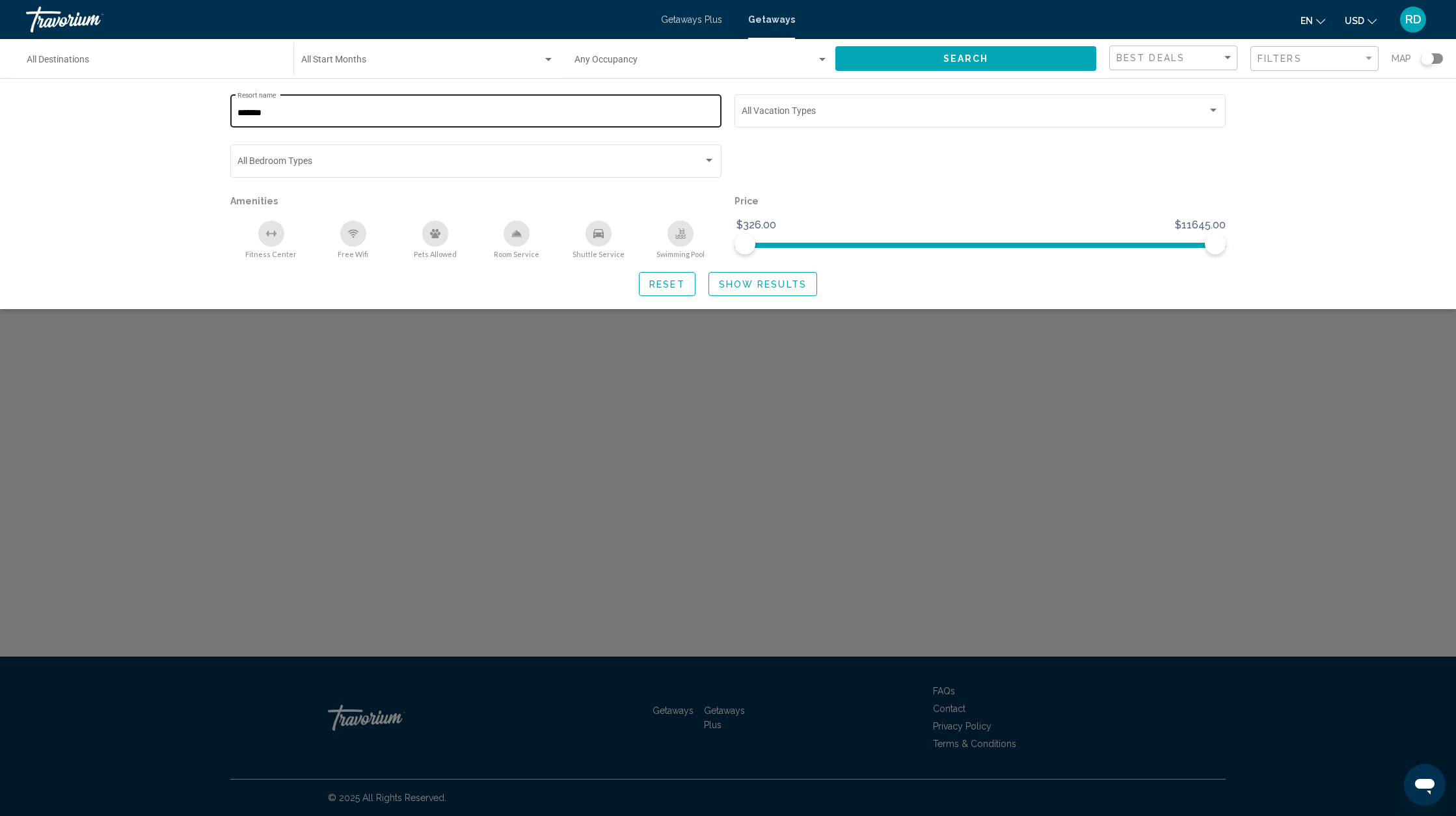
drag, startPoint x: 332, startPoint y: 122, endPoint x: 272, endPoint y: 122, distance: 60.0
click at [272, 122] on div "******* Resort name" at bounding box center [476, 110] width 478 height 36
drag, startPoint x: 271, startPoint y: 118, endPoint x: 232, endPoint y: 118, distance: 39.0
click at [238, 118] on input "*******" at bounding box center [476, 113] width 478 height 11
type input "***"
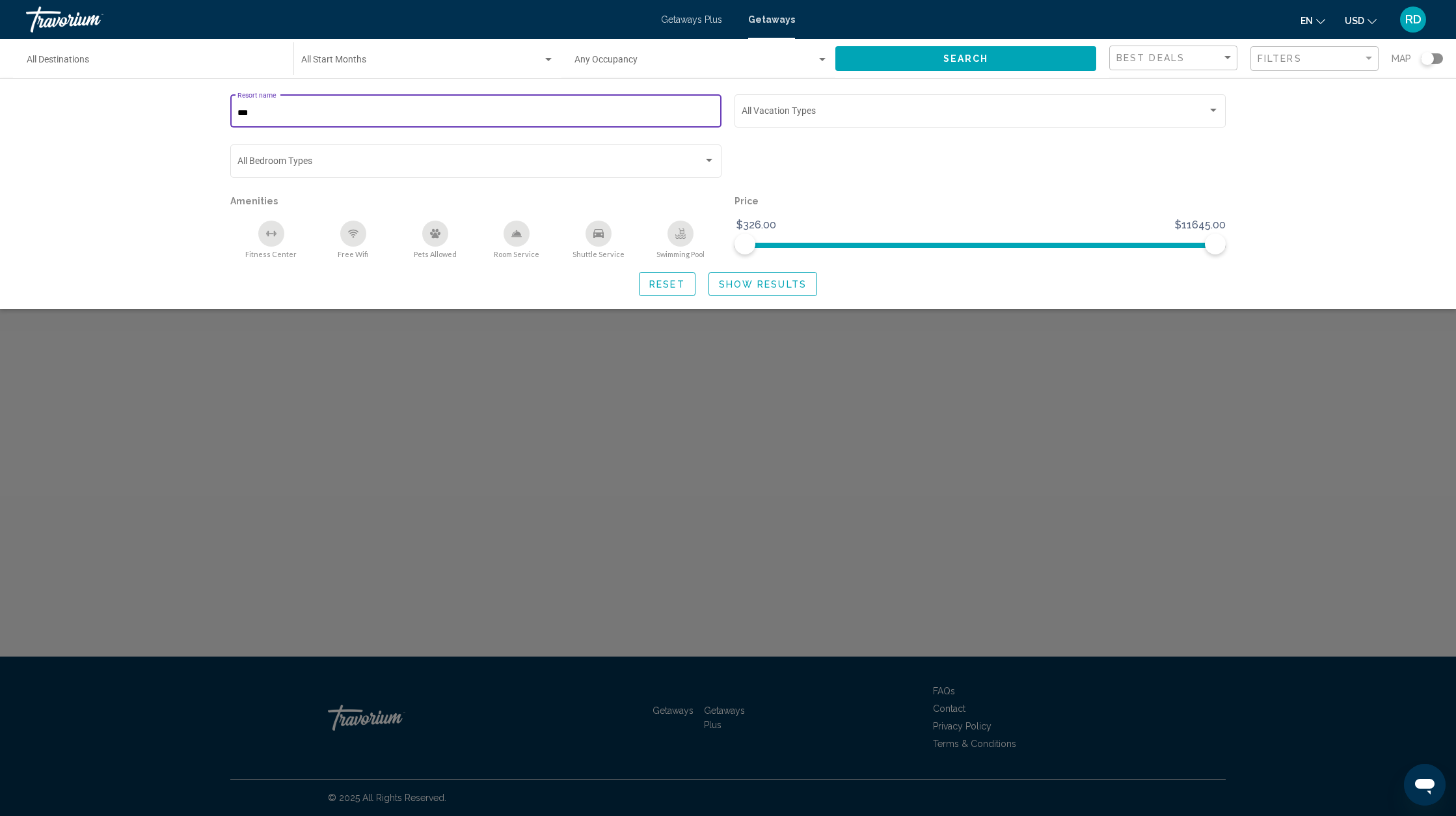
click at [749, 285] on span "Show Results" at bounding box center [763, 284] width 88 height 11
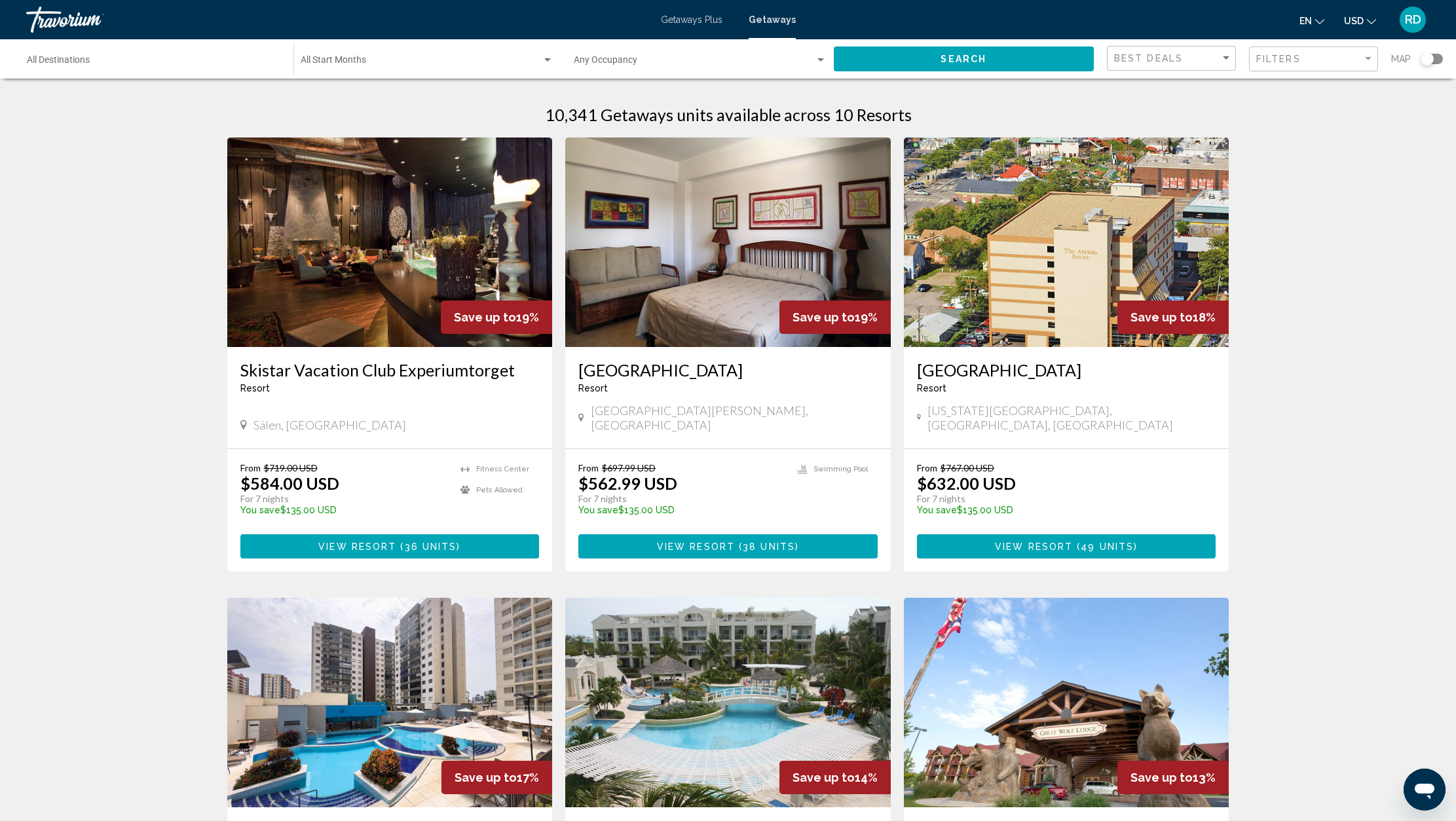
click at [683, 17] on span "Getaways Plus" at bounding box center [691, 19] width 61 height 11
